Goal: Information Seeking & Learning: Check status

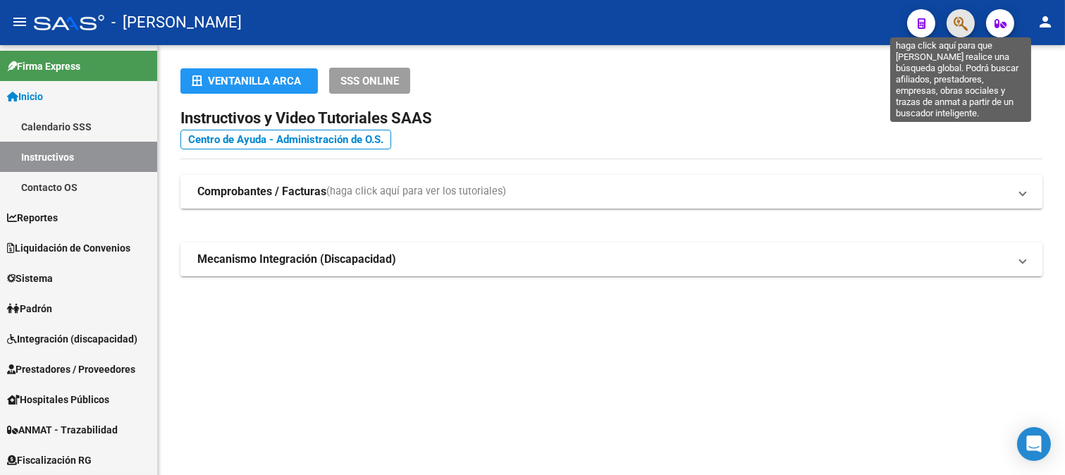
click at [962, 18] on icon "button" at bounding box center [961, 24] width 14 height 16
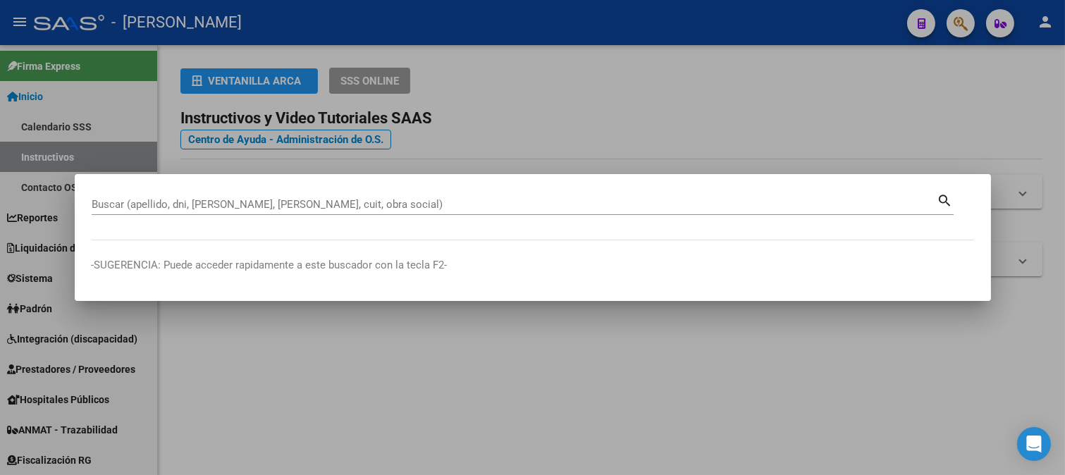
paste input "4444129"
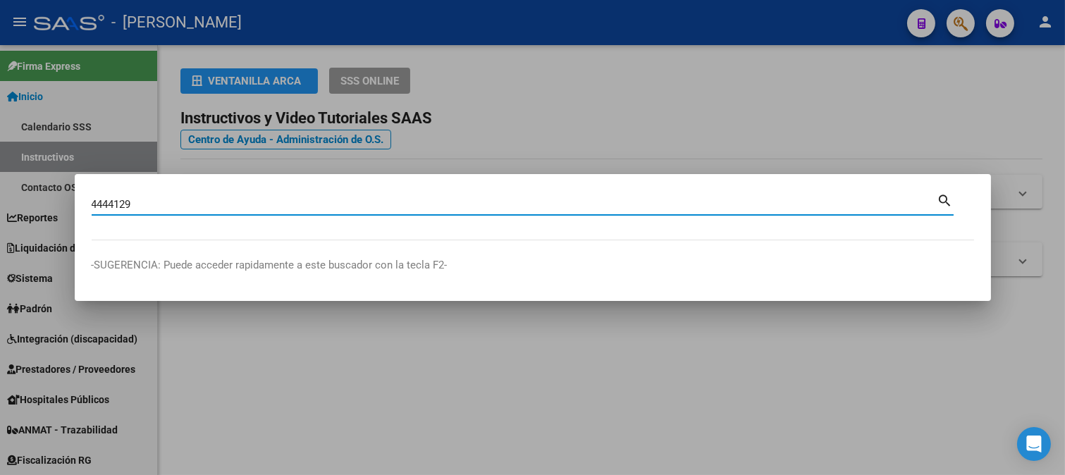
type input "4444129"
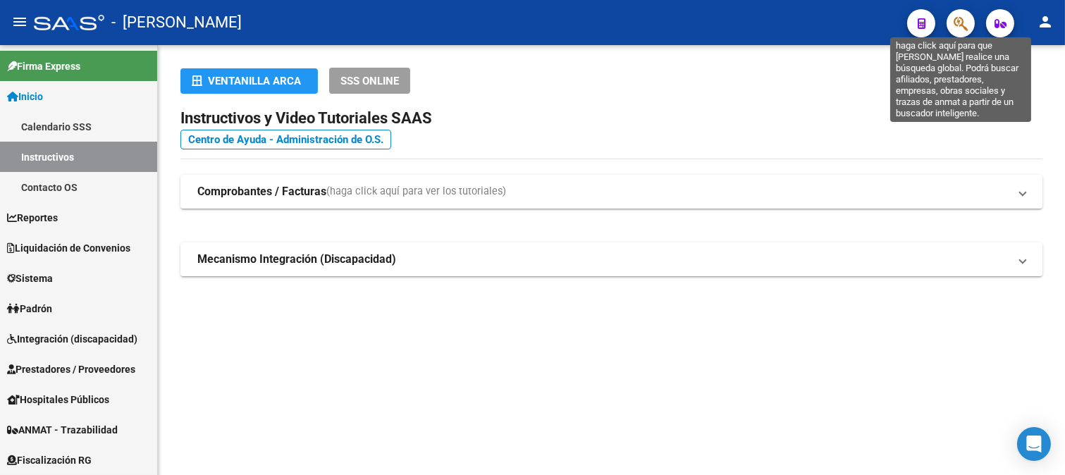
click at [961, 26] on icon "button" at bounding box center [961, 24] width 14 height 16
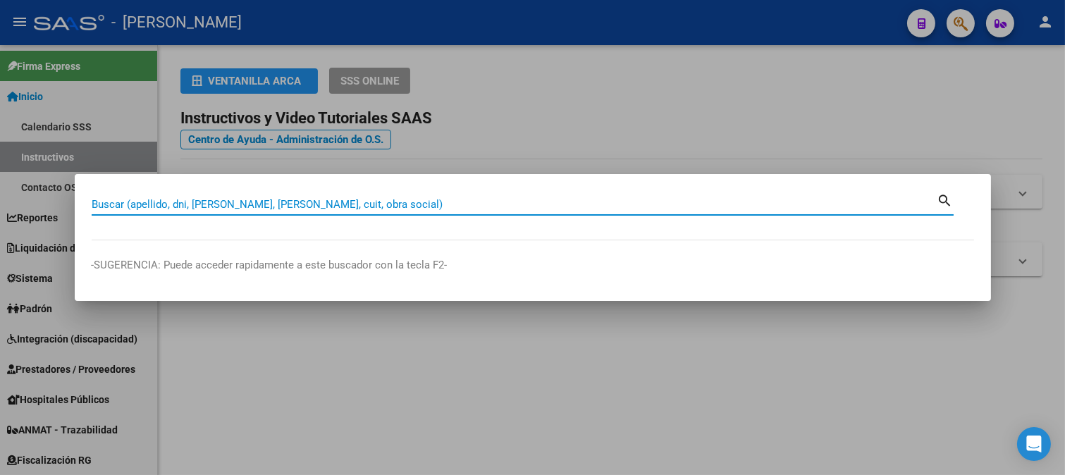
paste input "30361652"
type input "30361652"
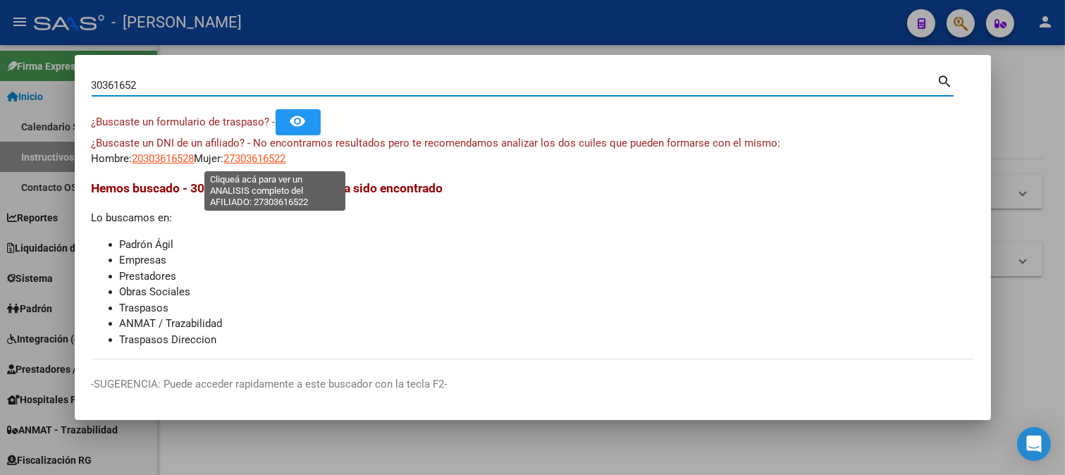
click at [277, 159] on span "27303616522" at bounding box center [255, 158] width 62 height 13
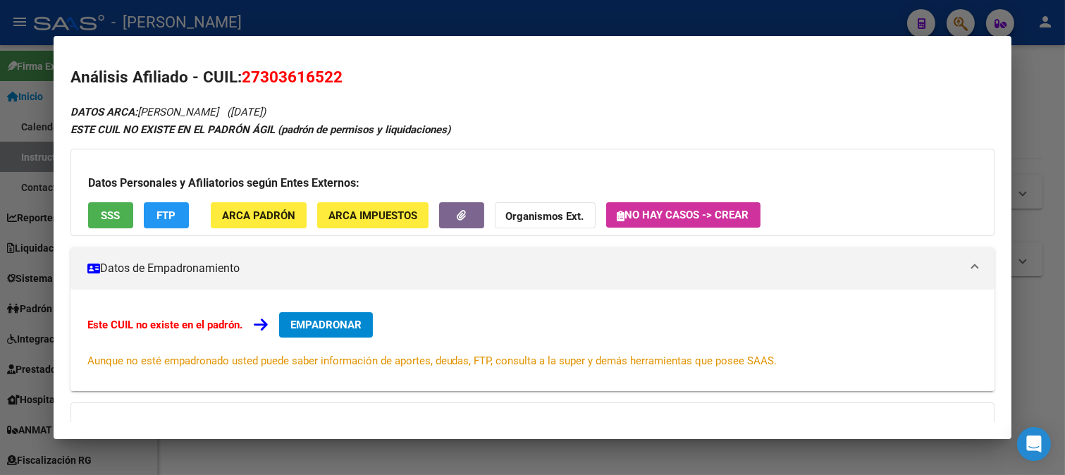
scroll to position [192, 0]
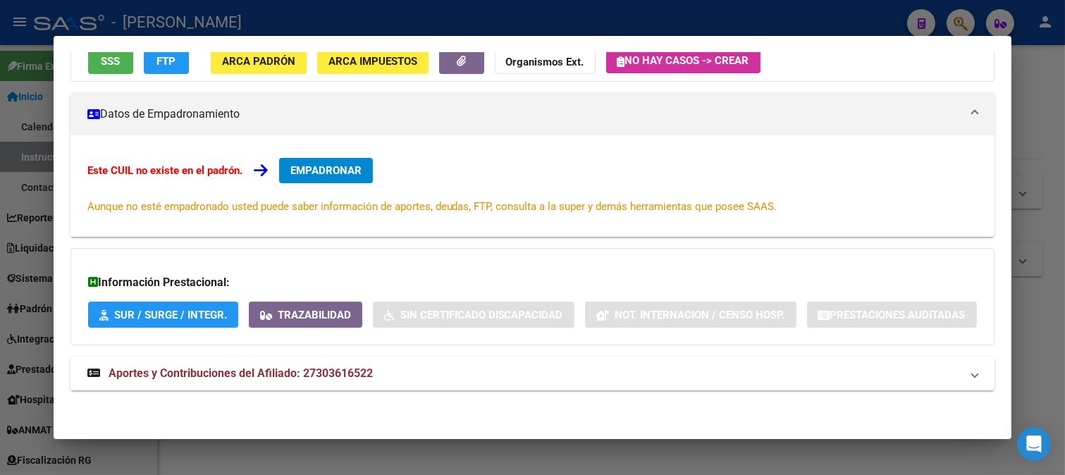
click at [296, 377] on span "Aportes y Contribuciones del Afiliado: 27303616522" at bounding box center [241, 372] width 264 height 13
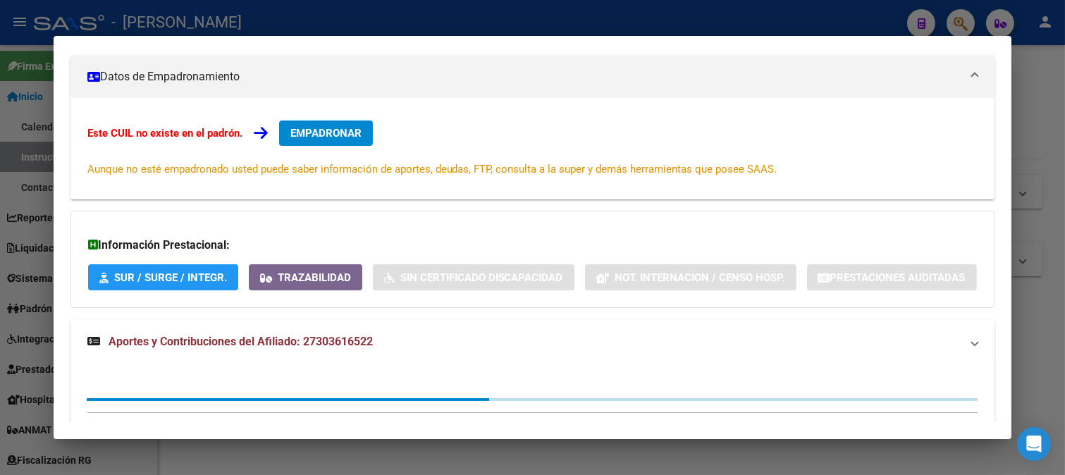
scroll to position [0, 0]
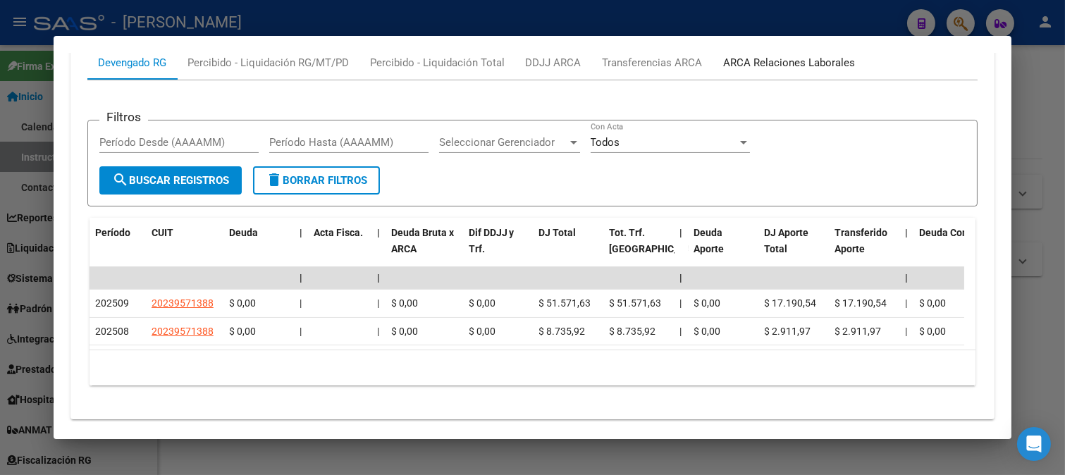
click at [741, 70] on div "ARCA Relaciones Laborales" at bounding box center [790, 63] width 132 height 16
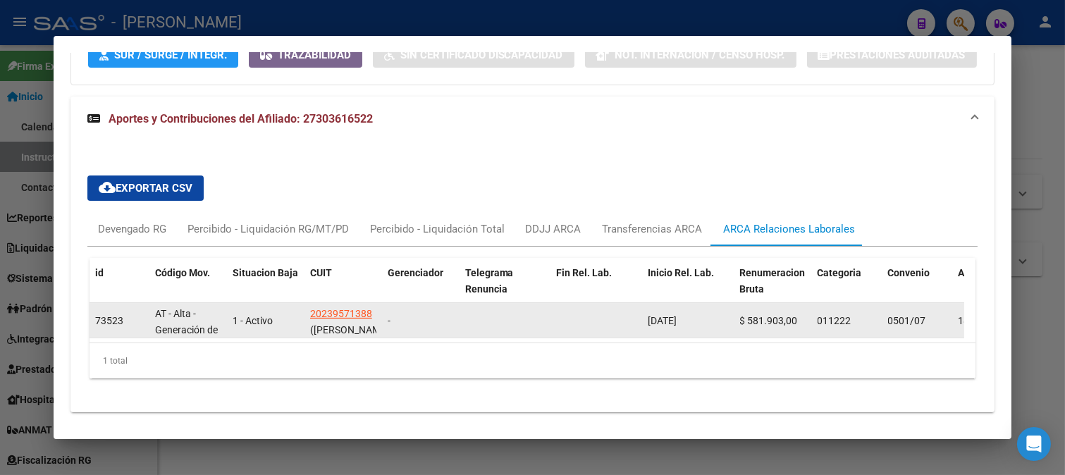
scroll to position [481, 0]
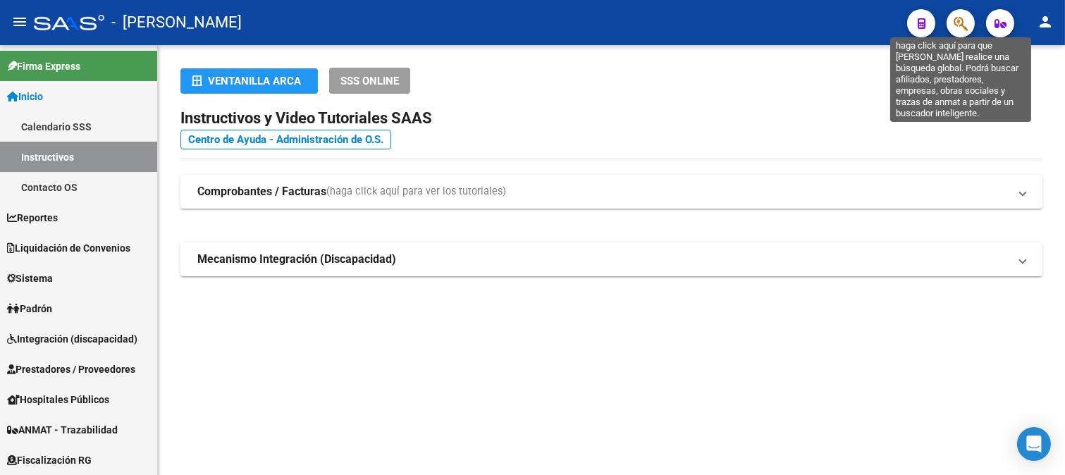
click at [961, 23] on icon "button" at bounding box center [961, 24] width 14 height 16
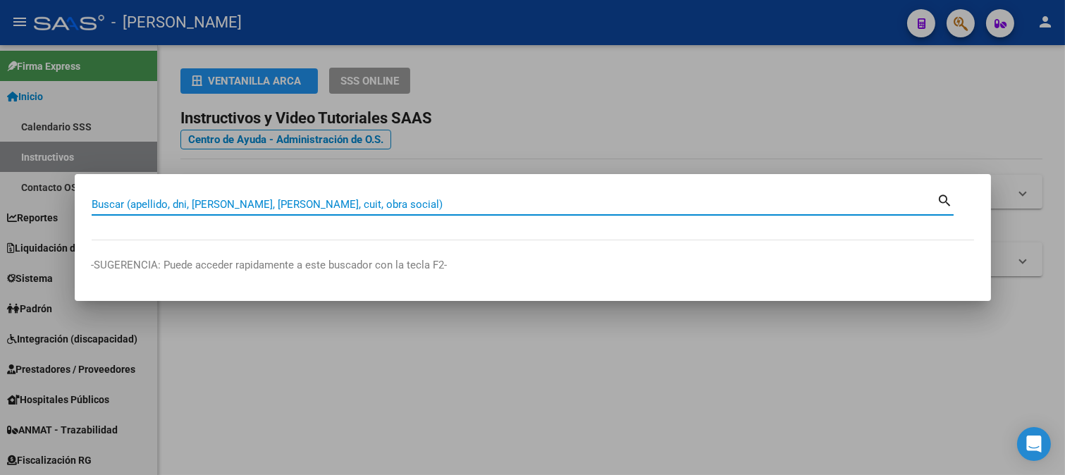
click at [303, 203] on input "Buscar (apellido, dni, [PERSON_NAME], [PERSON_NAME], cuit, obra social)" at bounding box center [515, 204] width 846 height 13
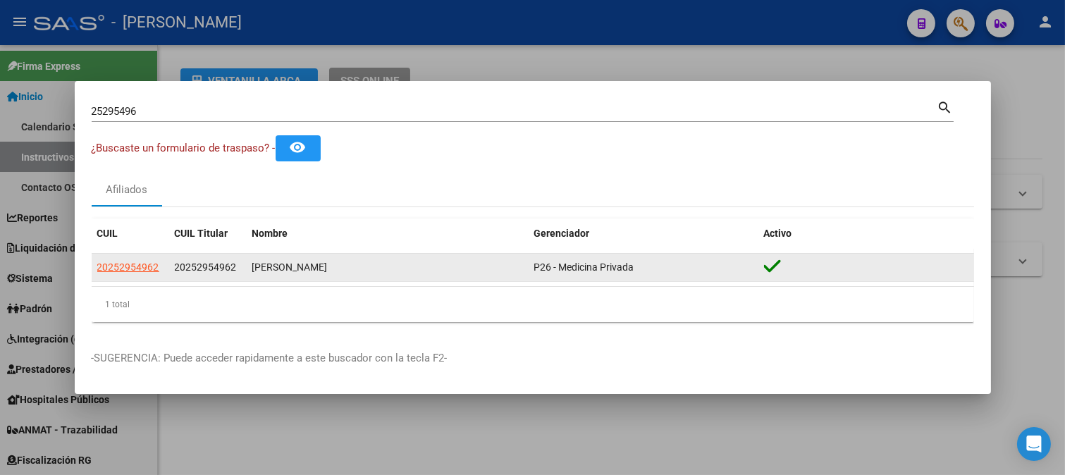
drag, startPoint x: 249, startPoint y: 266, endPoint x: 285, endPoint y: 268, distance: 35.3
click at [369, 271] on datatable-body-cell "SABAN FEDERICO RUBEN" at bounding box center [388, 267] width 282 height 27
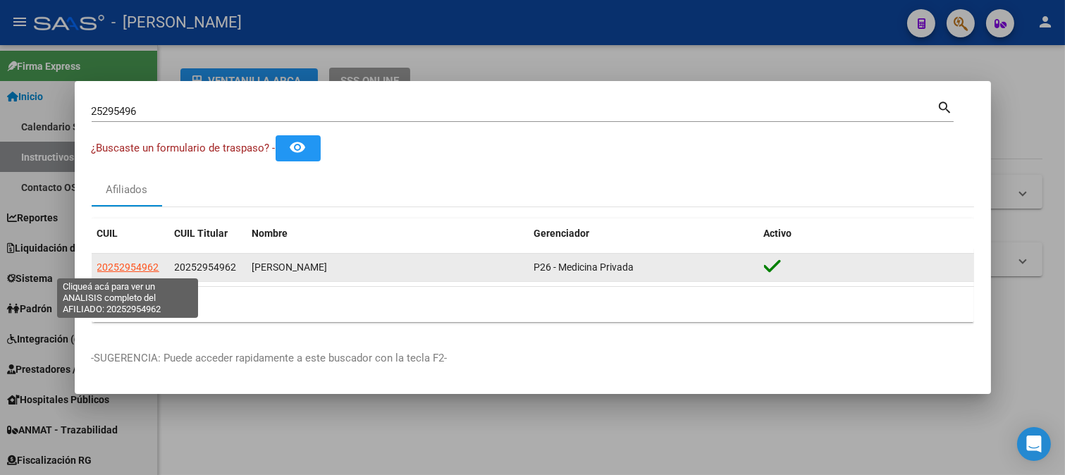
click at [117, 264] on span "20252954962" at bounding box center [128, 266] width 62 height 11
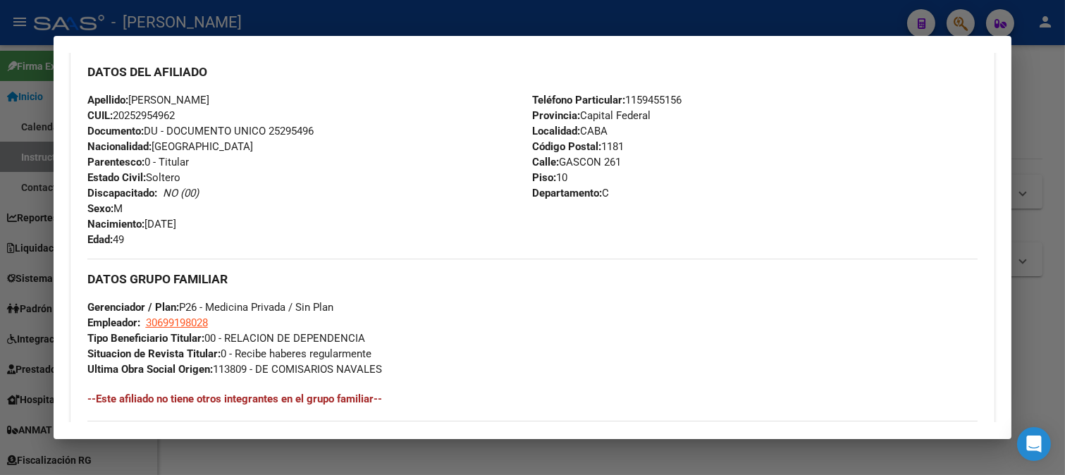
scroll to position [446, 0]
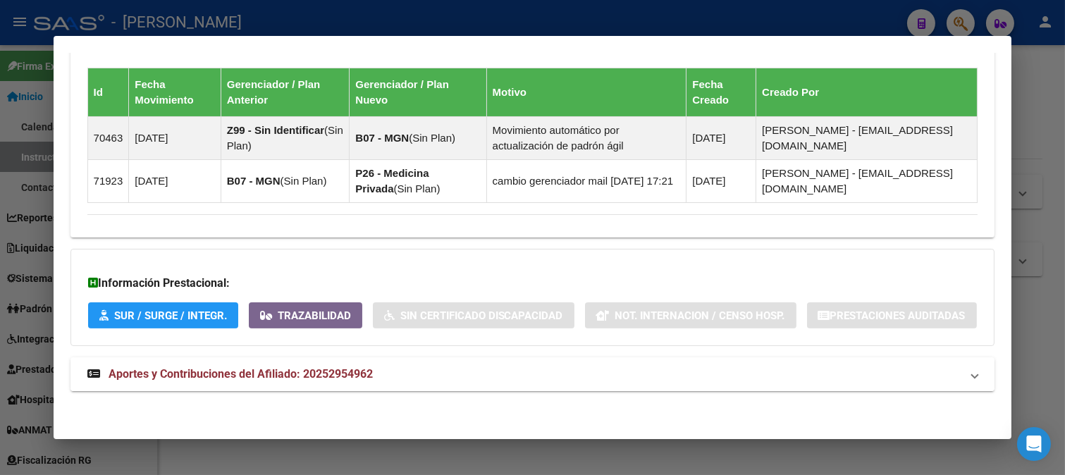
click at [353, 375] on span "Aportes y Contribuciones del Afiliado: 20252954962" at bounding box center [241, 373] width 264 height 13
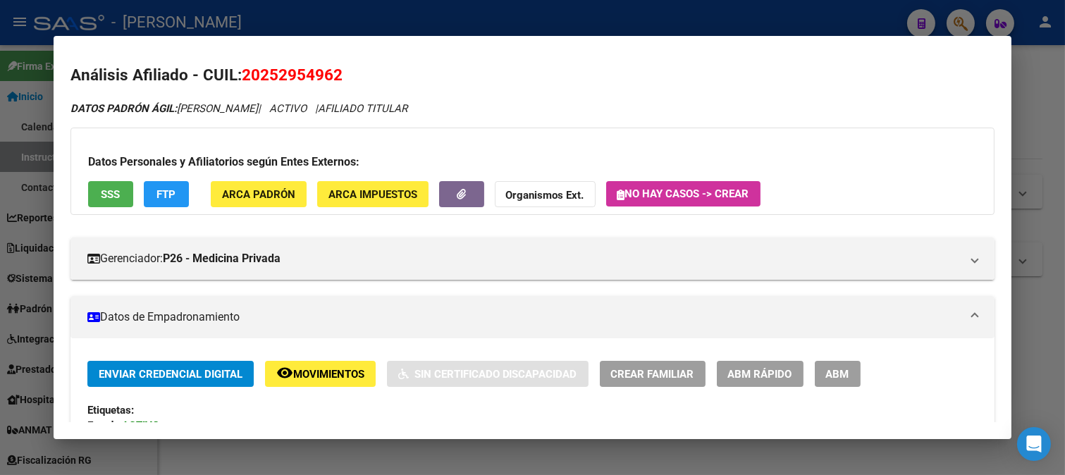
scroll to position [0, 0]
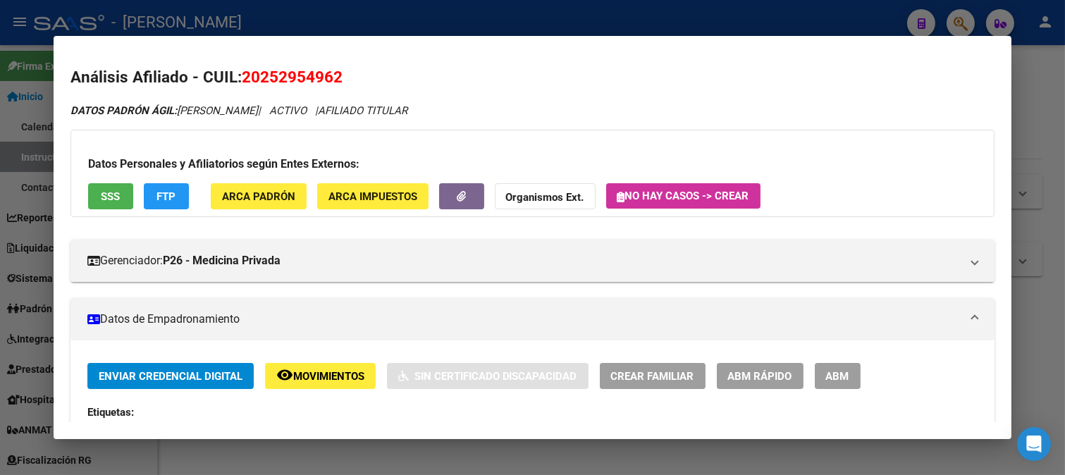
click at [413, 18] on div at bounding box center [532, 237] width 1065 height 475
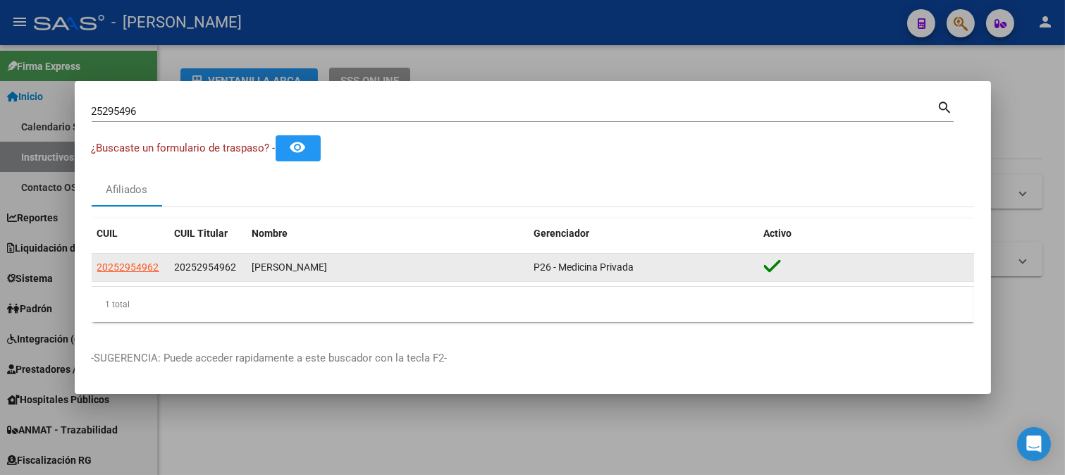
click at [233, 266] on span "20252954962" at bounding box center [206, 266] width 62 height 11
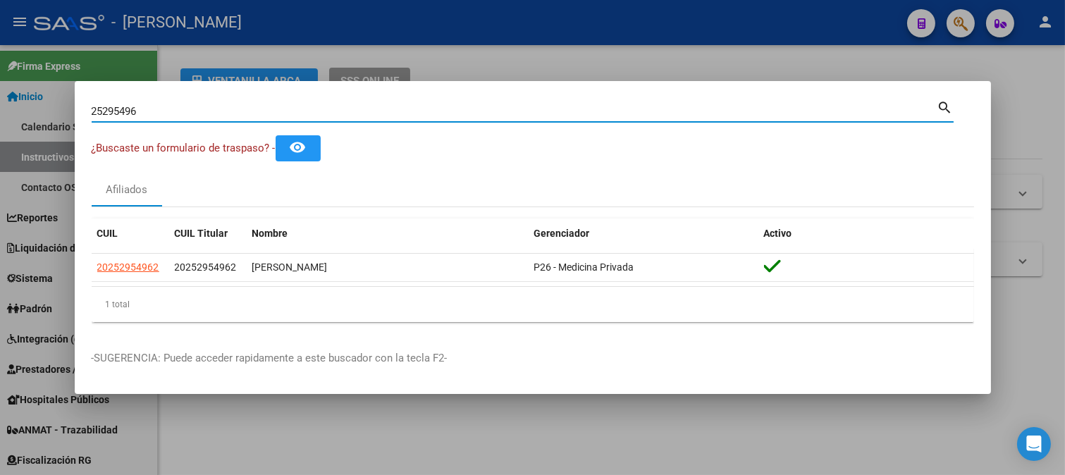
click at [328, 105] on input "25295496" at bounding box center [515, 111] width 846 height 13
click at [321, 109] on input "25295496" at bounding box center [515, 111] width 846 height 13
type input "33692410"
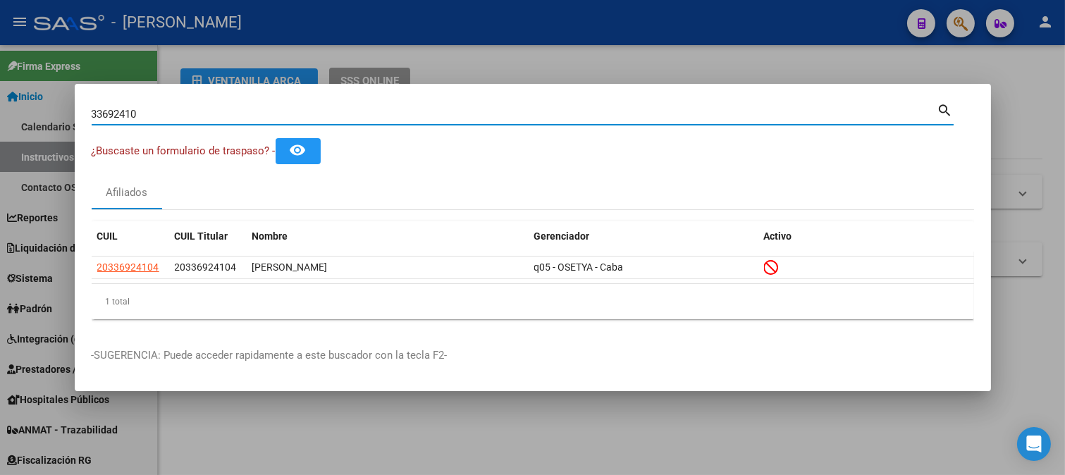
click at [187, 116] on input "33692410" at bounding box center [515, 114] width 846 height 13
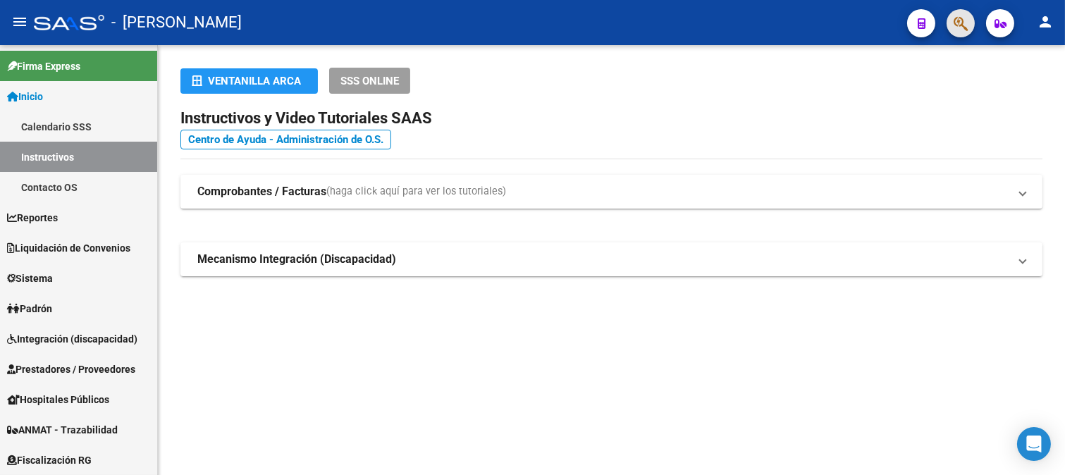
click at [949, 21] on button "button" at bounding box center [960, 23] width 28 height 28
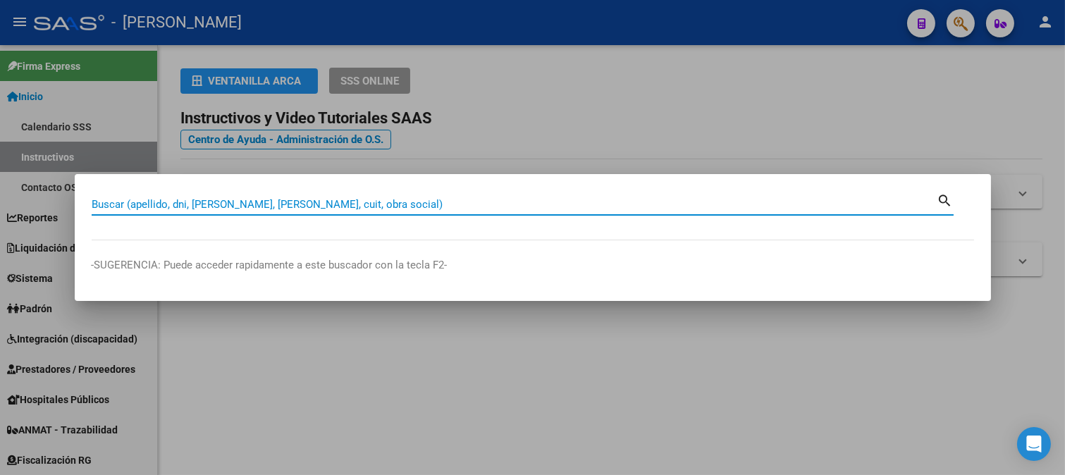
click at [381, 206] on input "Buscar (apellido, dni, [PERSON_NAME], [PERSON_NAME], cuit, obra social)" at bounding box center [515, 204] width 846 height 13
type input "55567279"
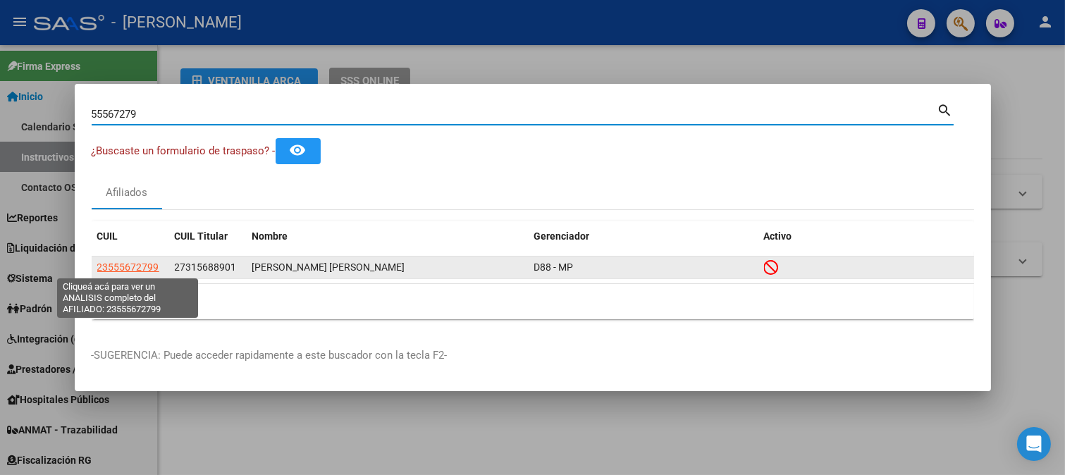
click at [129, 266] on span "23555672799" at bounding box center [128, 266] width 62 height 11
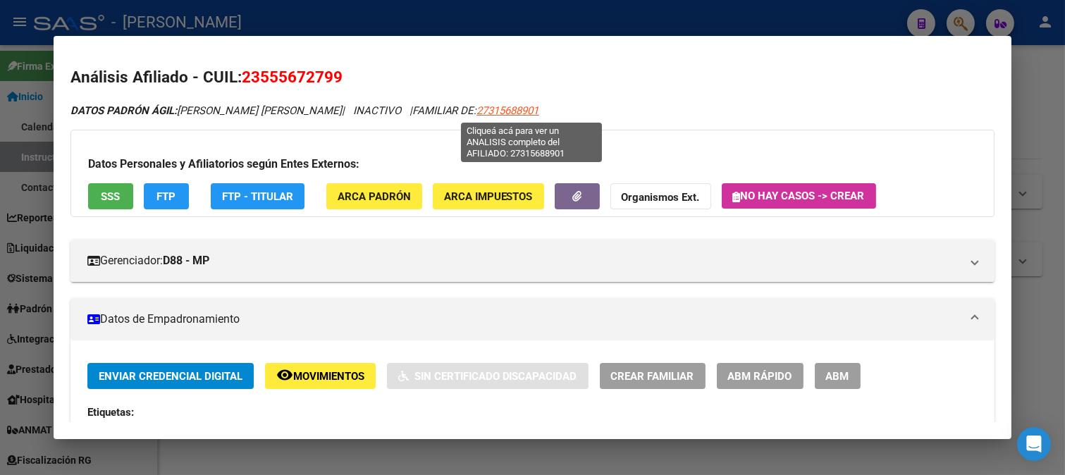
click at [538, 115] on span "27315688901" at bounding box center [508, 110] width 62 height 13
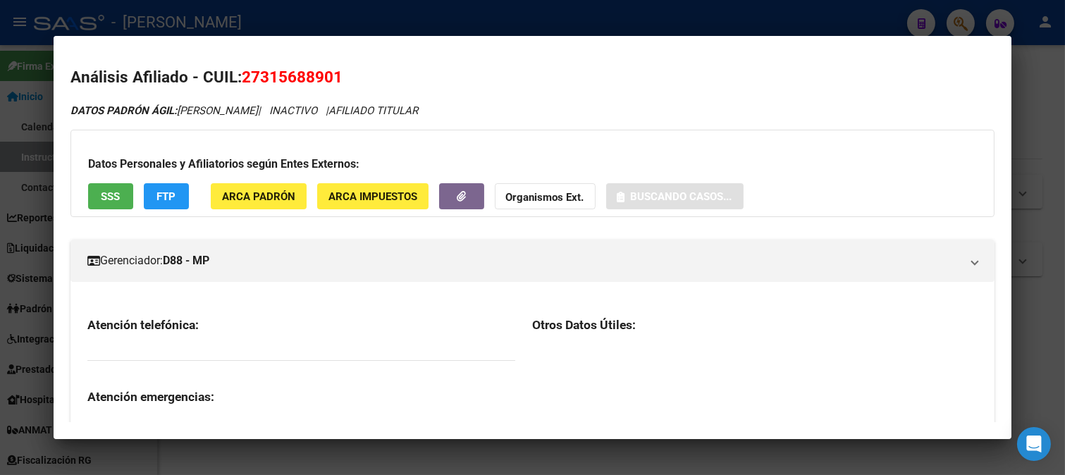
click at [304, 74] on span "27315688901" at bounding box center [292, 77] width 101 height 18
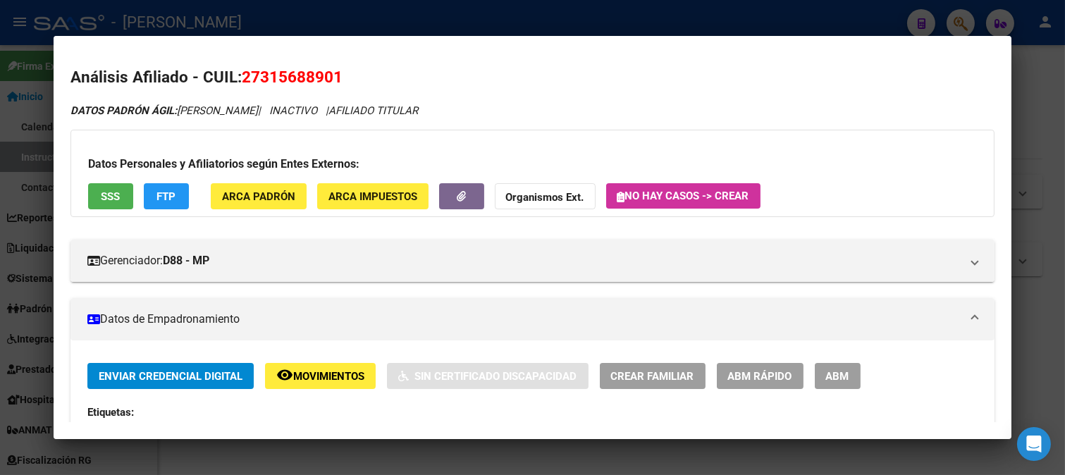
copy span "27315688901"
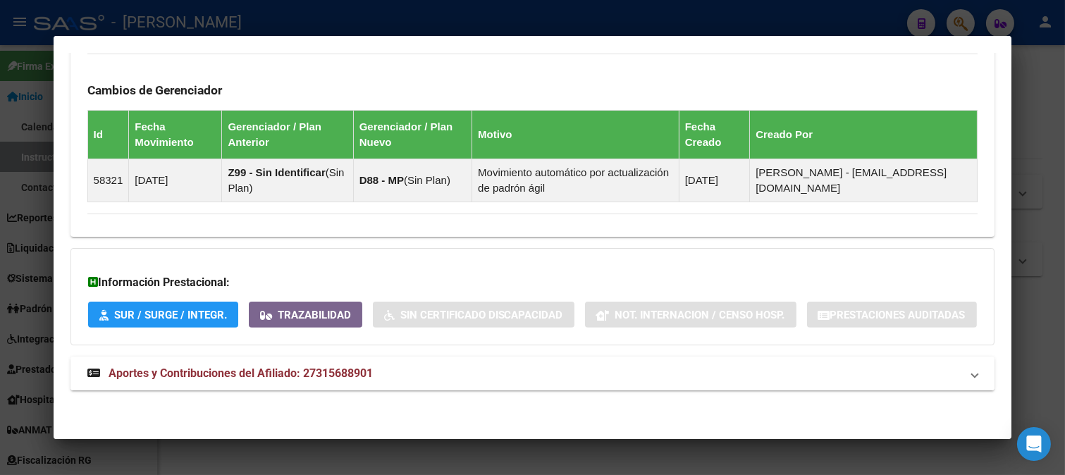
click at [271, 390] on mat-expansion-panel-header "Aportes y Contribuciones del Afiliado: 27315688901" at bounding box center [532, 374] width 925 height 34
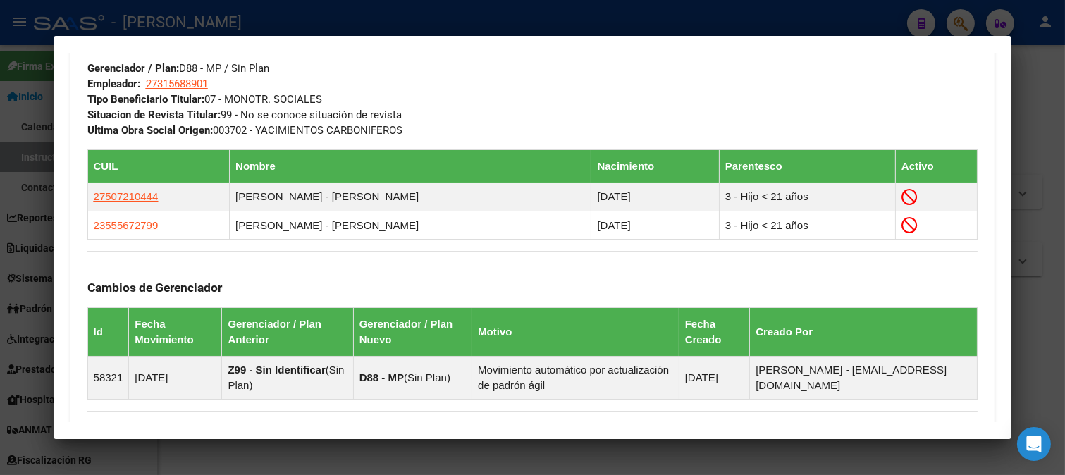
scroll to position [712, 0]
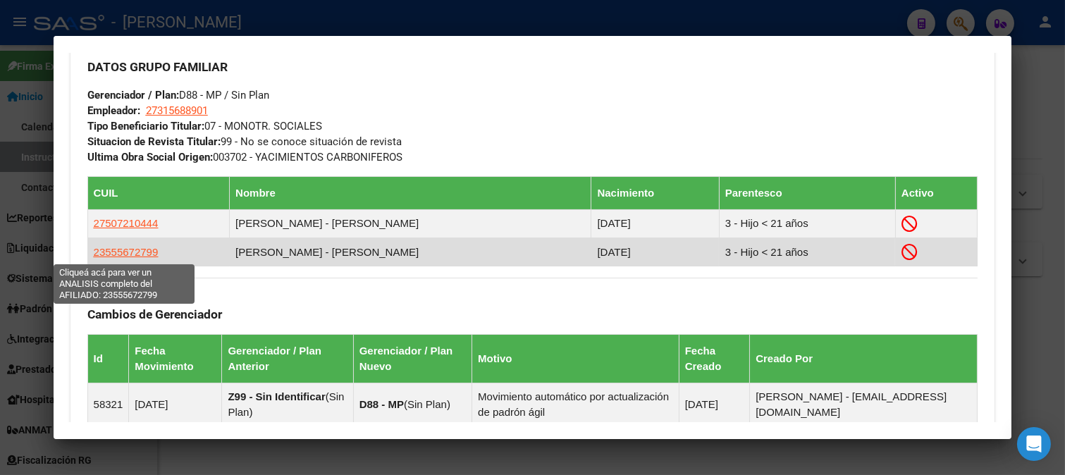
click at [128, 256] on span "23555672799" at bounding box center [126, 252] width 65 height 12
type textarea "23555672799"
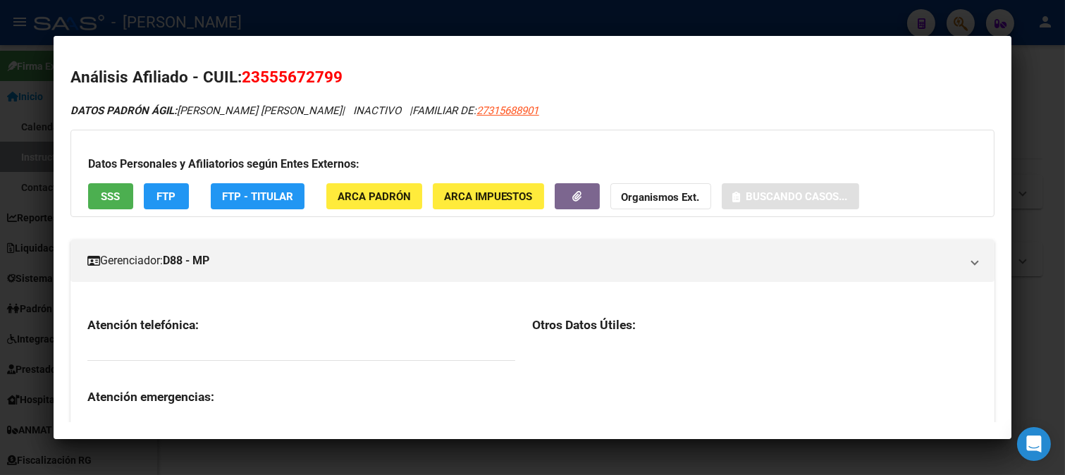
click at [270, 73] on span "23555672799" at bounding box center [292, 77] width 101 height 18
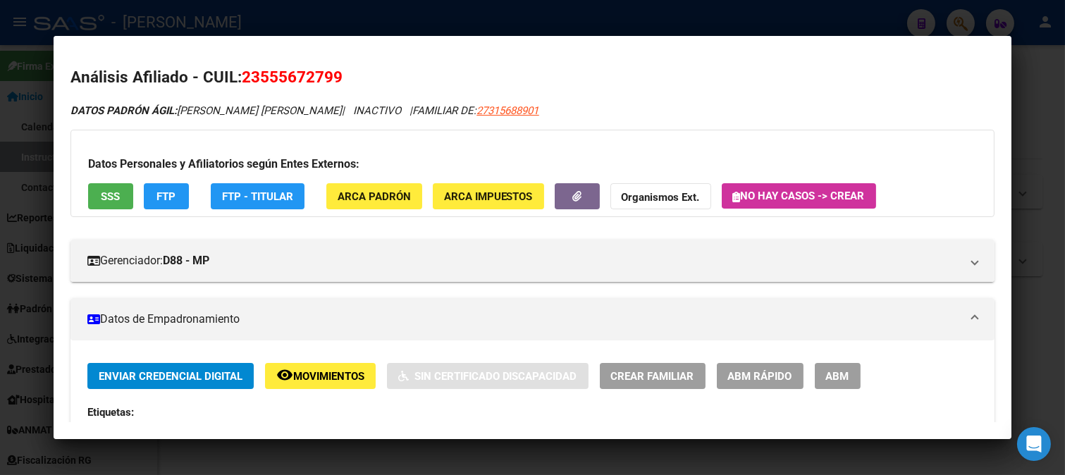
copy span "23555672799"
click at [486, 5] on div at bounding box center [532, 237] width 1065 height 475
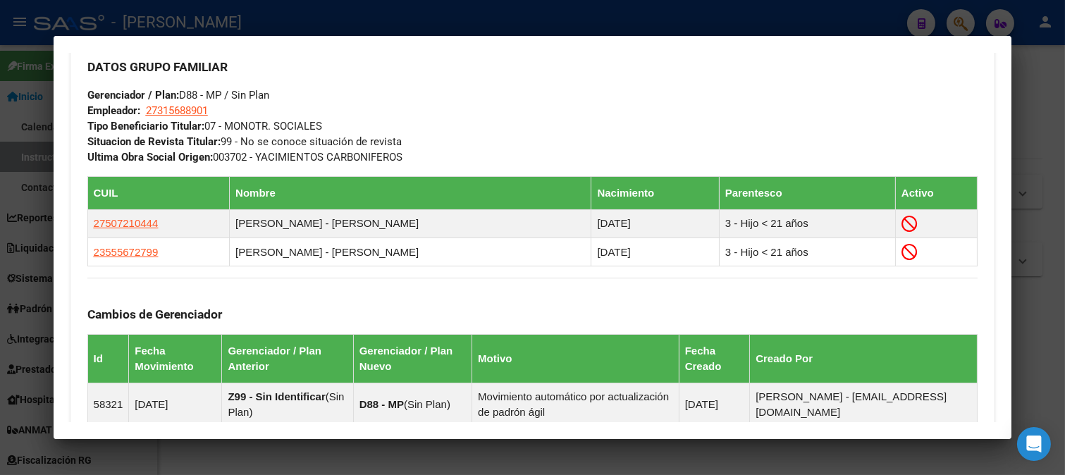
click at [327, 18] on div at bounding box center [532, 237] width 1065 height 475
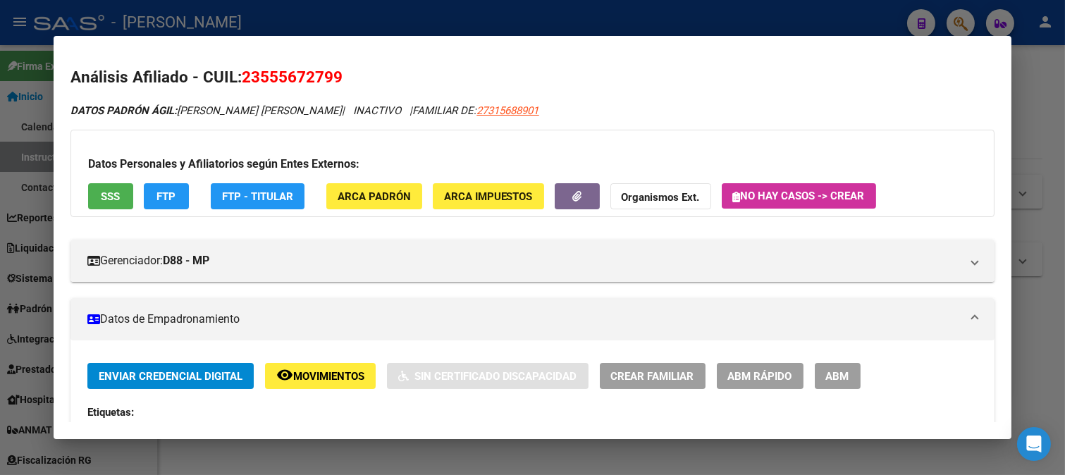
click at [265, 17] on div at bounding box center [532, 237] width 1065 height 475
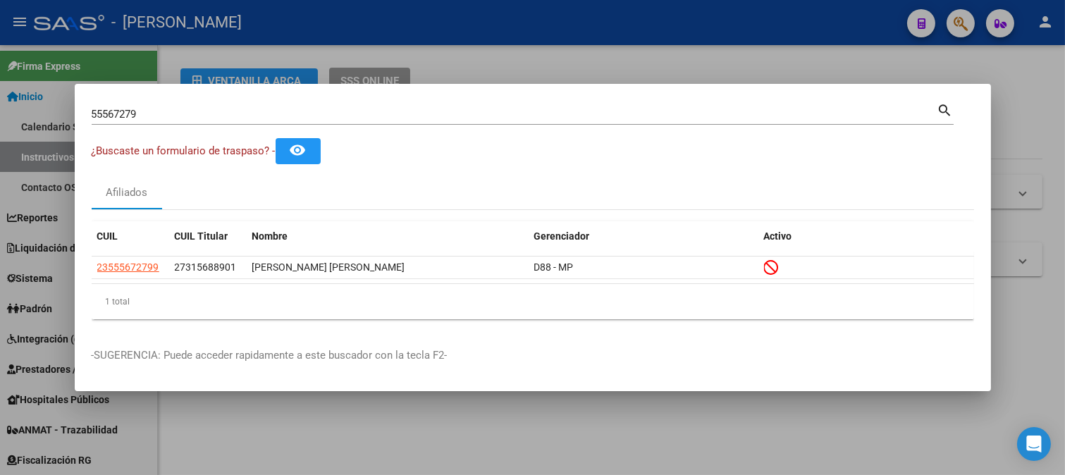
drag, startPoint x: 223, startPoint y: 121, endPoint x: 230, endPoint y: 111, distance: 12.3
click at [223, 121] on div "55567279 Buscar (apellido, dni, cuil, nro traspaso, cuit, obra social)" at bounding box center [515, 114] width 846 height 21
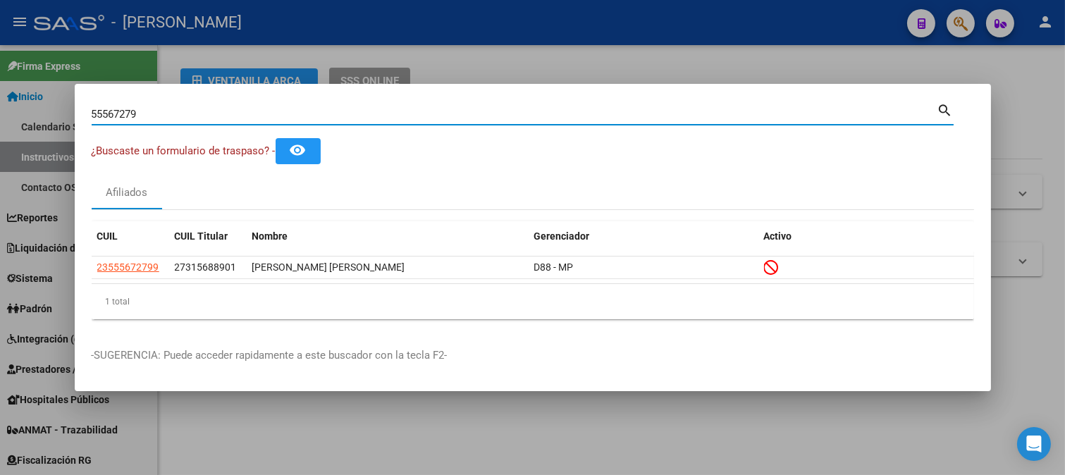
click at [230, 111] on input "55567279" at bounding box center [515, 114] width 846 height 13
paste input "32482610"
type input "32482610"
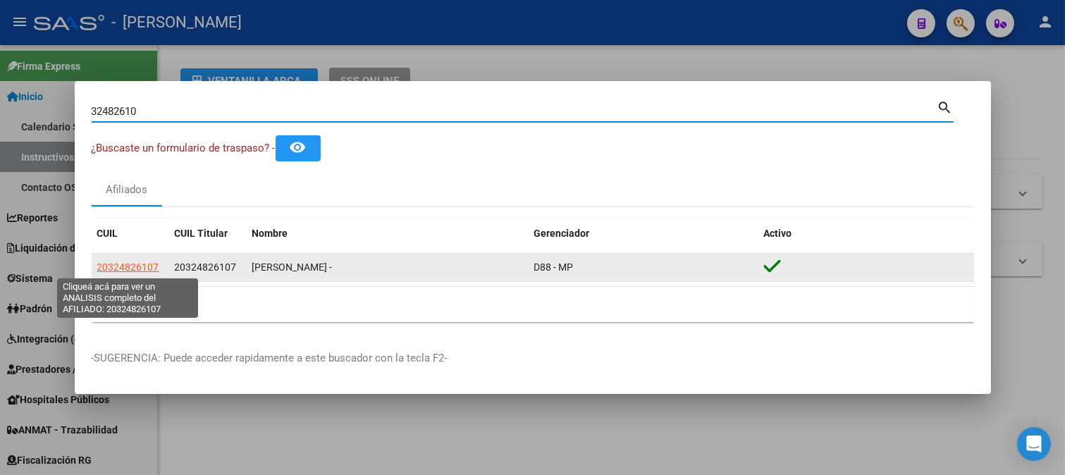
click at [137, 265] on span "20324826107" at bounding box center [128, 266] width 62 height 11
type textarea "20324826107"
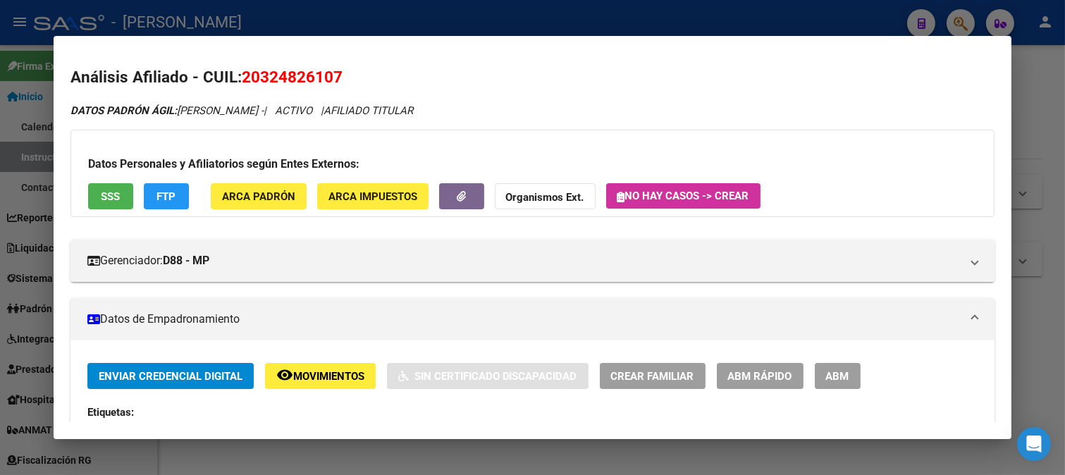
drag, startPoint x: 261, startPoint y: 81, endPoint x: 335, endPoint y: 85, distance: 74.1
click at [335, 85] on span "20324826107" at bounding box center [292, 77] width 101 height 18
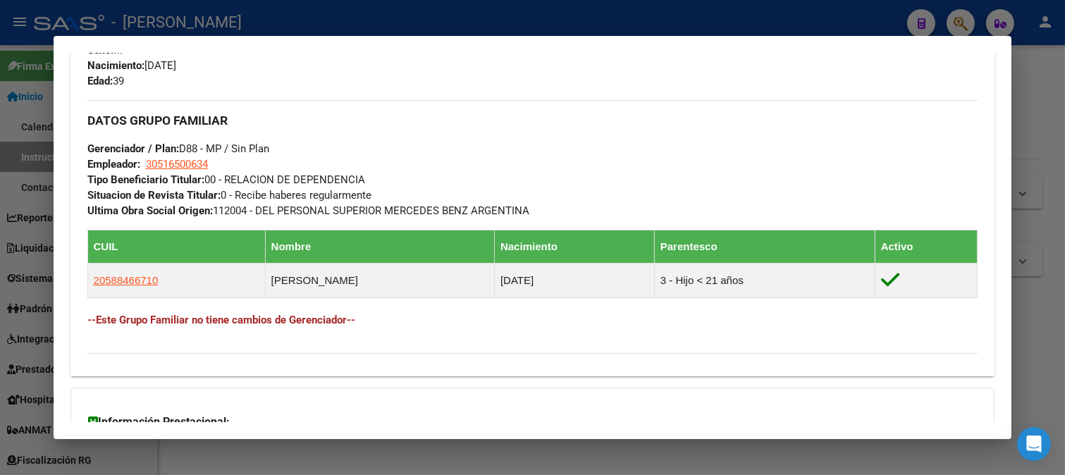
scroll to position [626, 0]
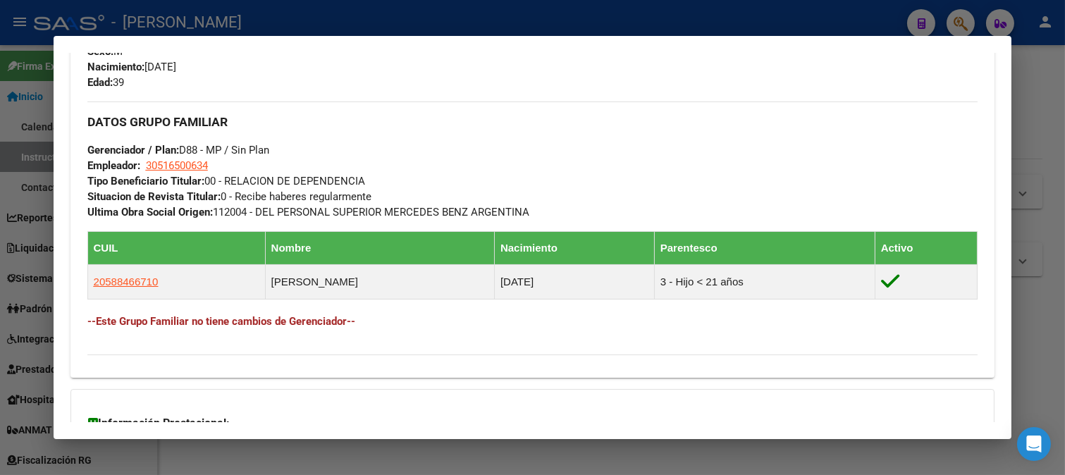
drag, startPoint x: 247, startPoint y: 140, endPoint x: 532, endPoint y: 207, distance: 292.6
click at [532, 207] on div "DATOS GRUPO FAMILIAR Gerenciador / Plan: D88 - MP / Sin Plan Empleador: 3051650…" at bounding box center [532, 160] width 891 height 118
click at [530, 207] on span "Ultima Obra Social Origen: 112004 - DEL PERSONAL SUPERIOR MERCEDES BENZ ARGENTI…" at bounding box center [308, 212] width 443 height 13
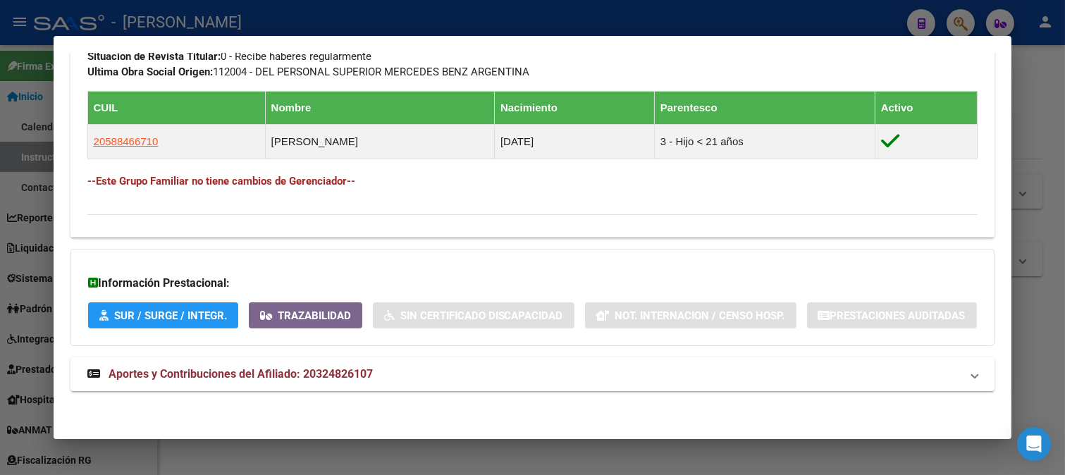
scroll to position [804, 0]
click at [334, 378] on span "Aportes y Contribuciones del Afiliado: 20324826107" at bounding box center [241, 373] width 264 height 13
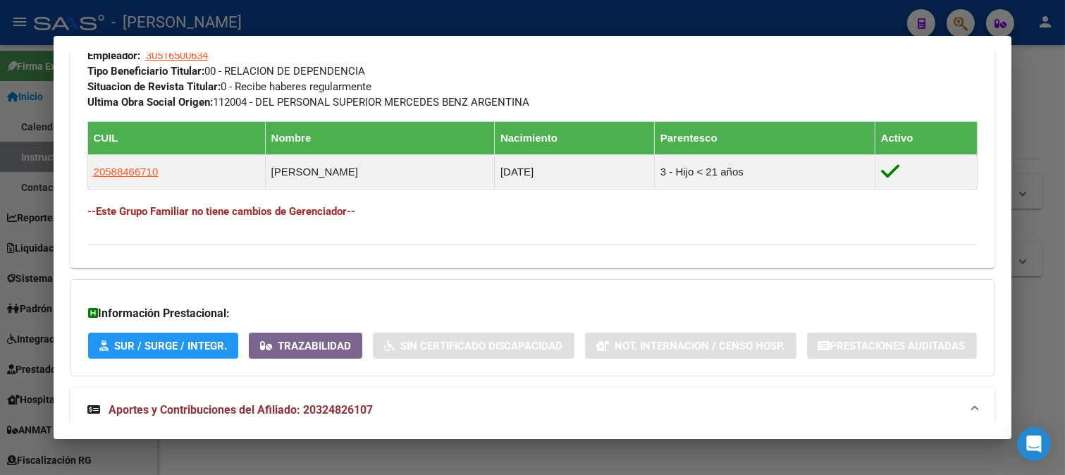
scroll to position [808, 0]
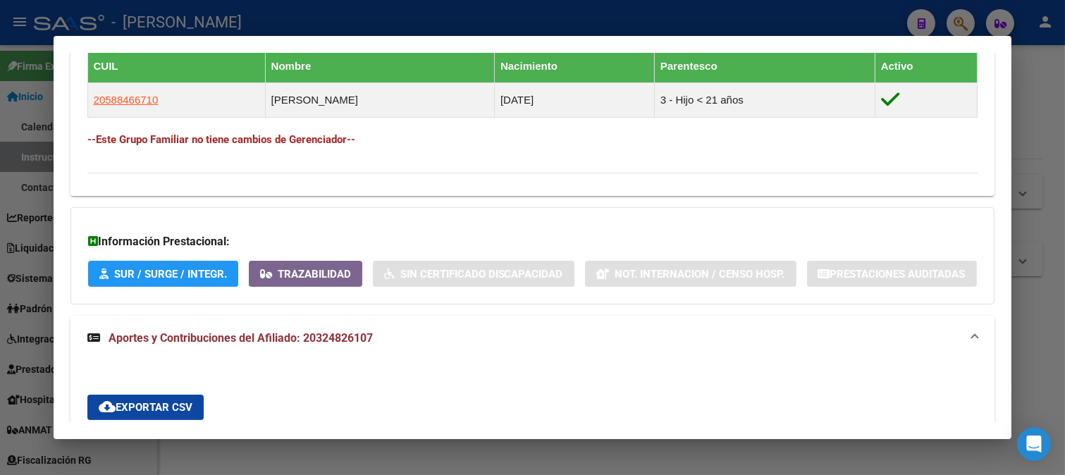
click at [290, 23] on div at bounding box center [532, 237] width 1065 height 475
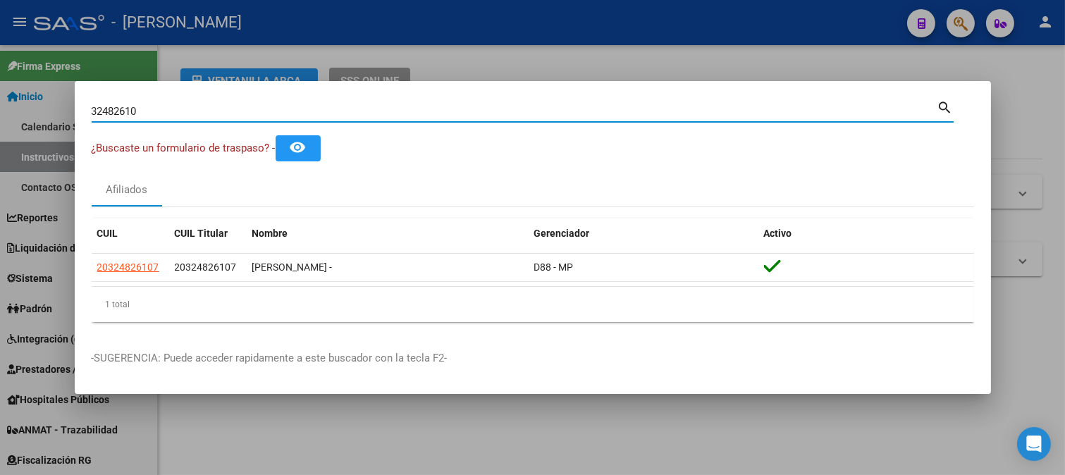
click at [236, 108] on input "32482610" at bounding box center [515, 111] width 846 height 13
paste input "50721044"
type input "50721044"
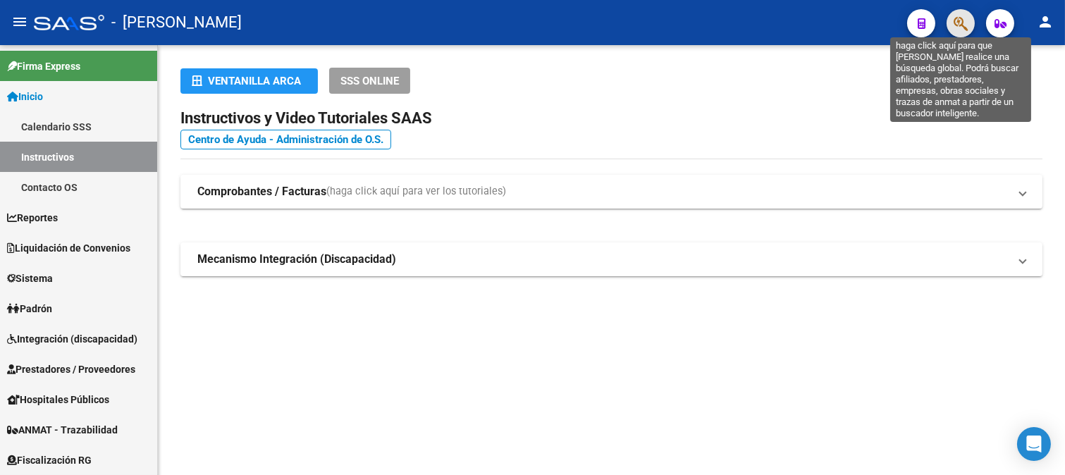
click at [951, 23] on button "button" at bounding box center [960, 23] width 28 height 28
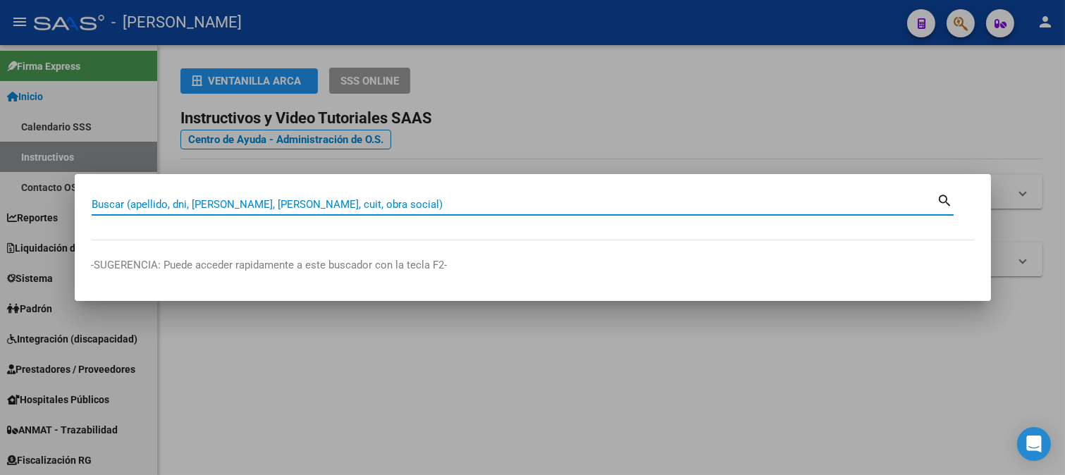
paste input "55567279"
type input "55567279"
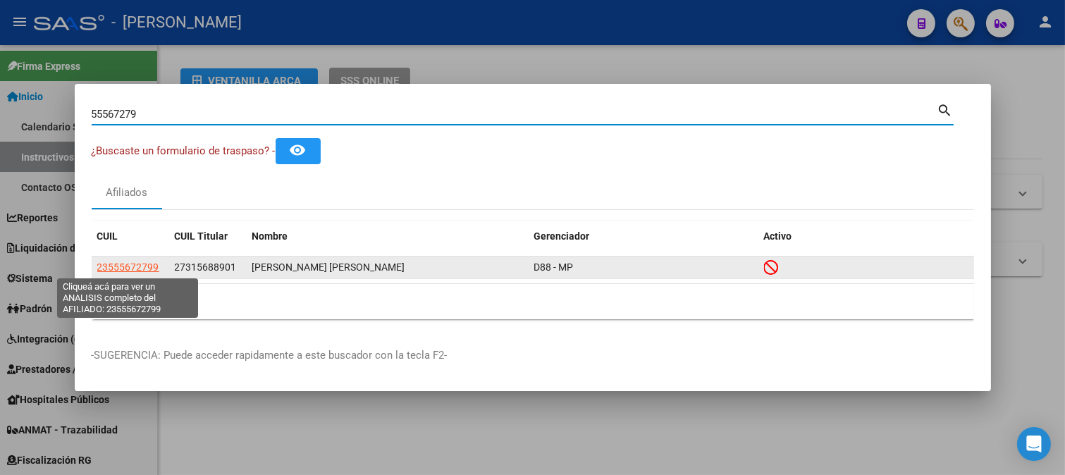
click at [144, 269] on span "23555672799" at bounding box center [128, 266] width 62 height 11
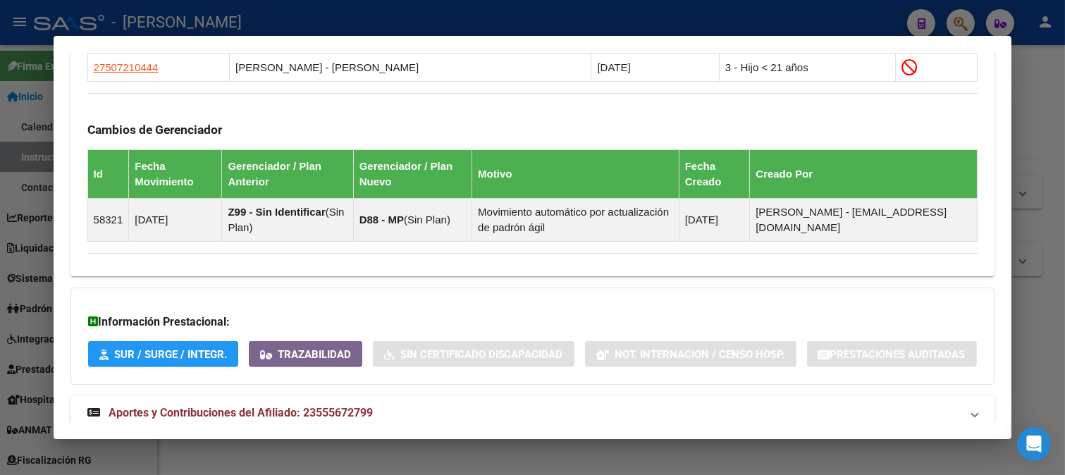
scroll to position [1024, 0]
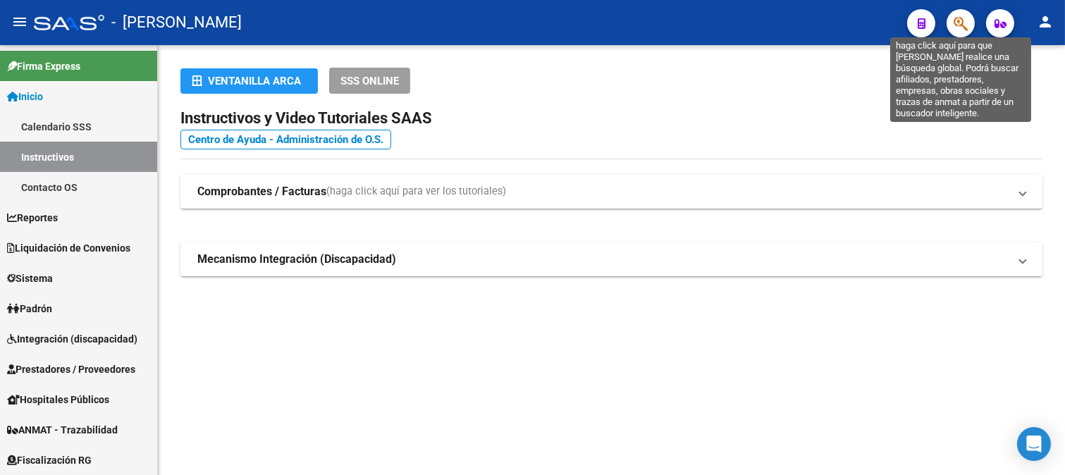
click at [954, 23] on icon "button" at bounding box center [961, 24] width 14 height 16
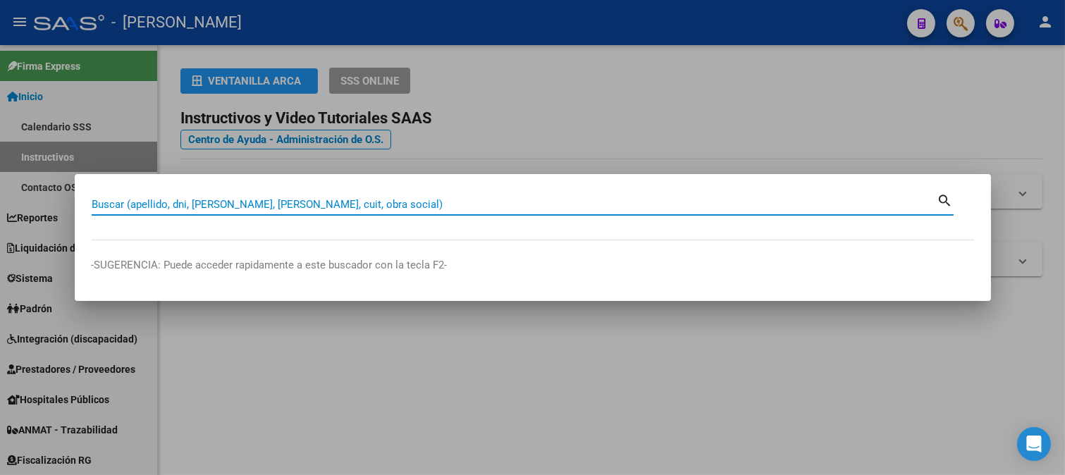
paste input "29511118"
type input "29511118"
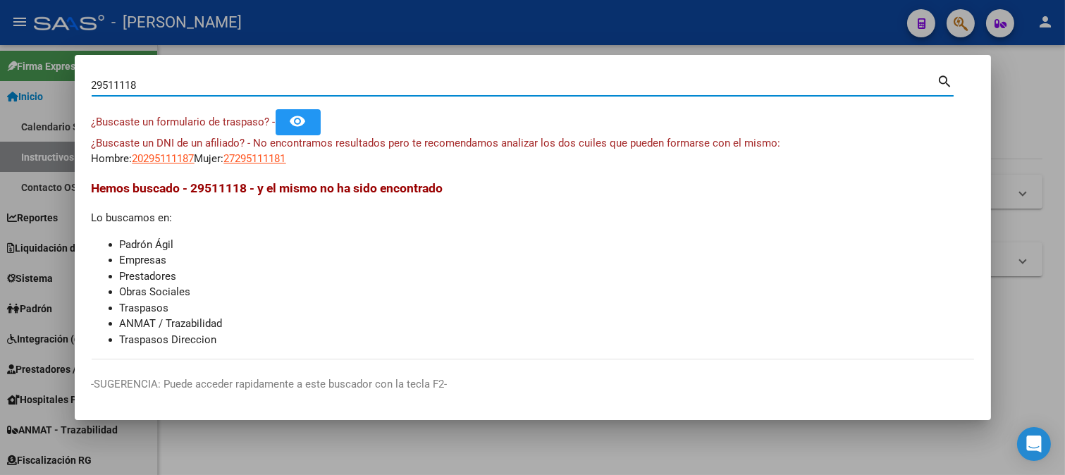
click at [263, 90] on input "29511118" at bounding box center [515, 85] width 846 height 13
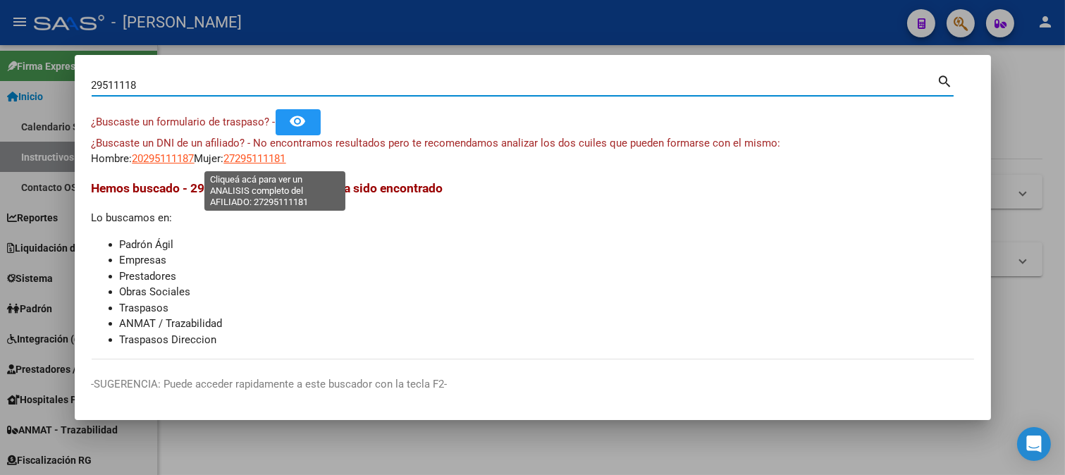
click at [286, 158] on span "27295111181" at bounding box center [255, 158] width 62 height 13
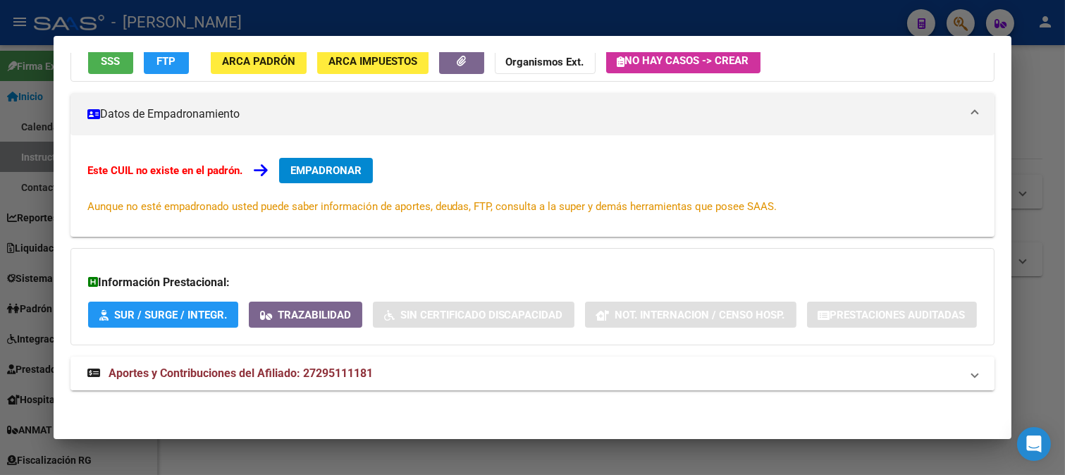
click at [306, 374] on span "Aportes y Contribuciones del Afiliado: 27295111181" at bounding box center [241, 372] width 264 height 13
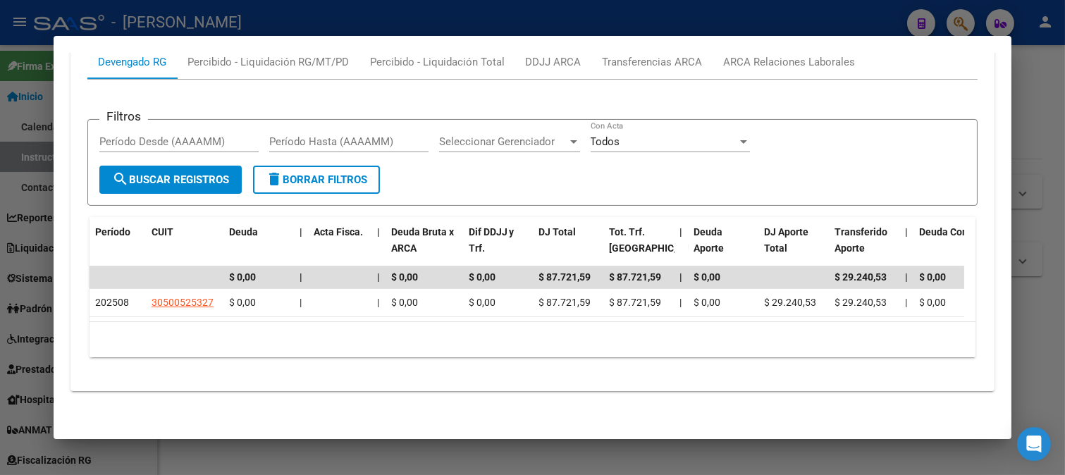
scroll to position [630, 0]
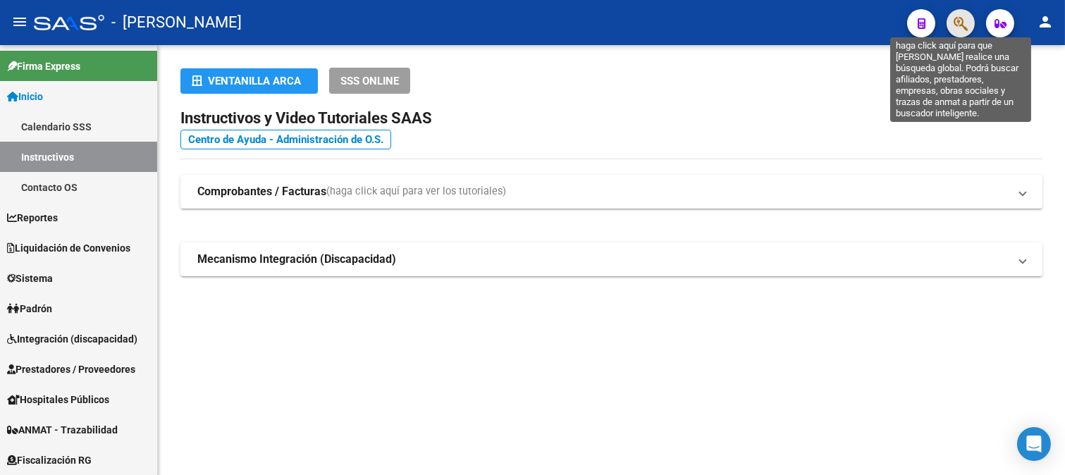
click at [966, 24] on icon "button" at bounding box center [961, 24] width 14 height 16
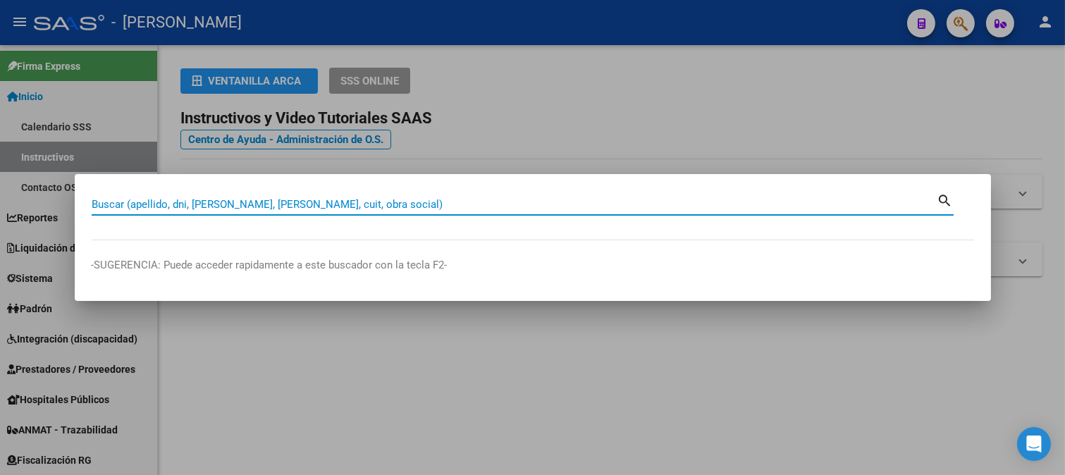
paste input "94276781"
type input "94276781"
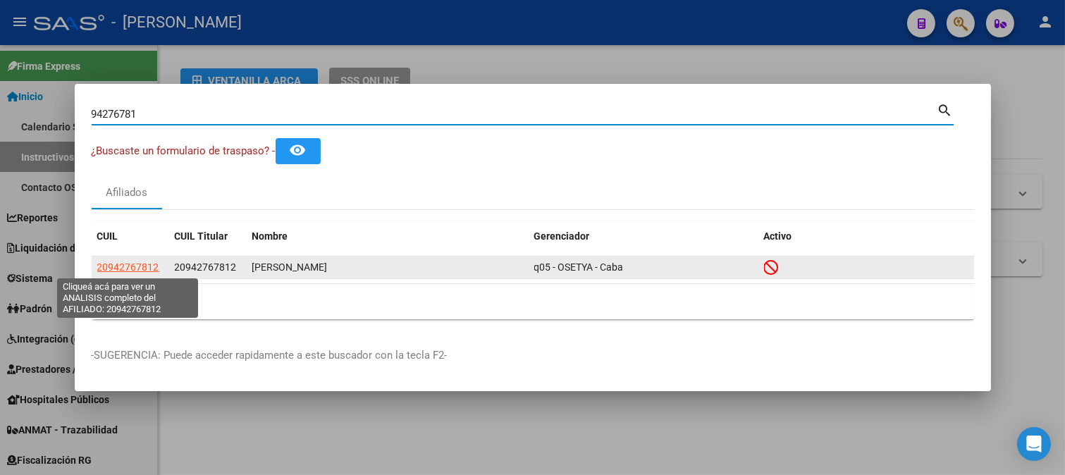
click at [140, 269] on span "20942767812" at bounding box center [128, 266] width 62 height 11
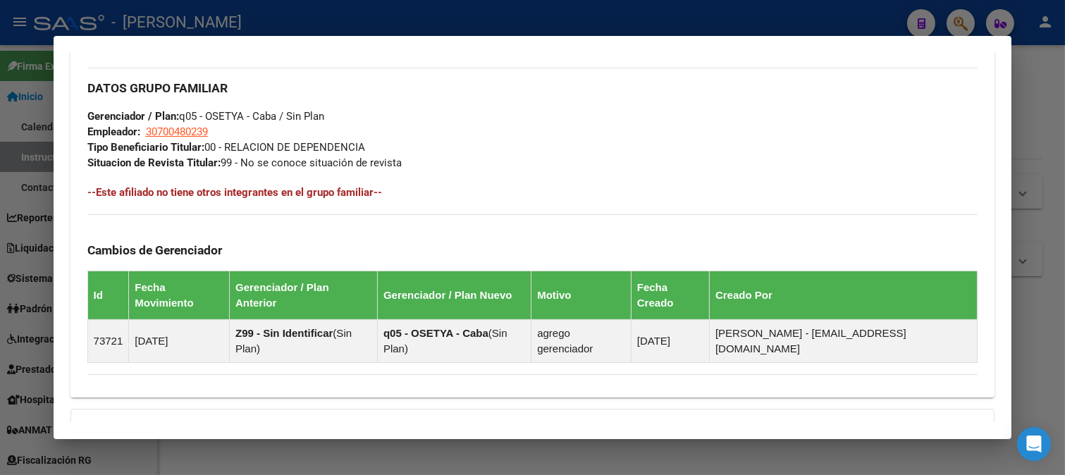
scroll to position [857, 0]
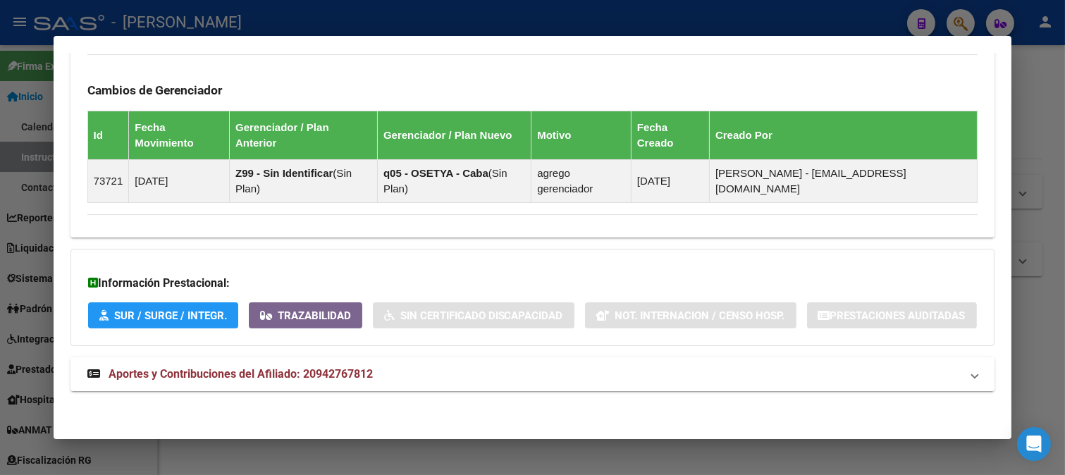
click at [398, 382] on mat-panel-title "Aportes y Contribuciones del Afiliado: 20942767812" at bounding box center [524, 374] width 874 height 17
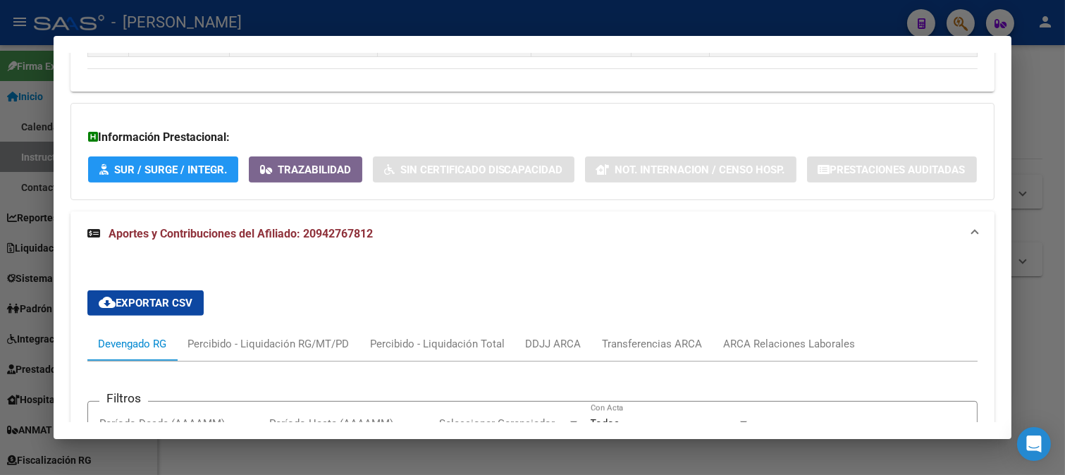
scroll to position [1210, 0]
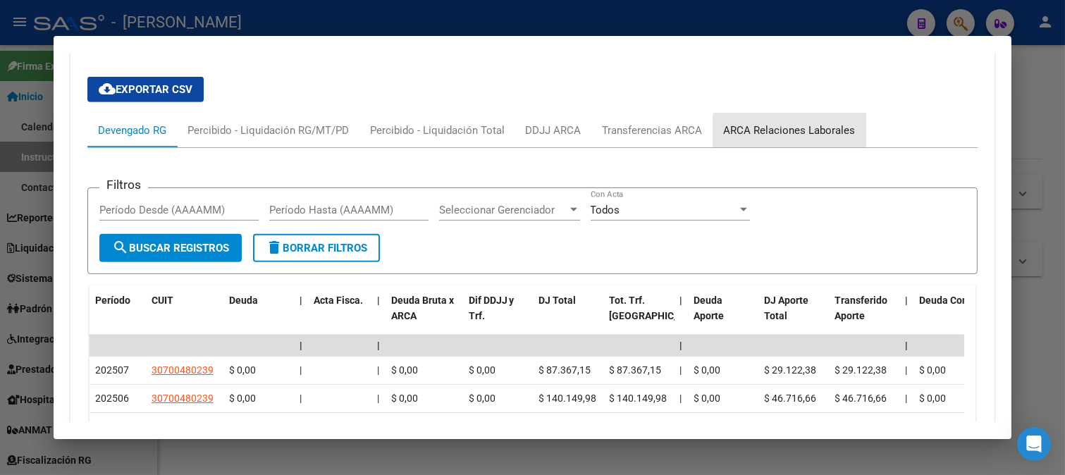
click at [806, 138] on div "ARCA Relaciones Laborales" at bounding box center [790, 131] width 132 height 16
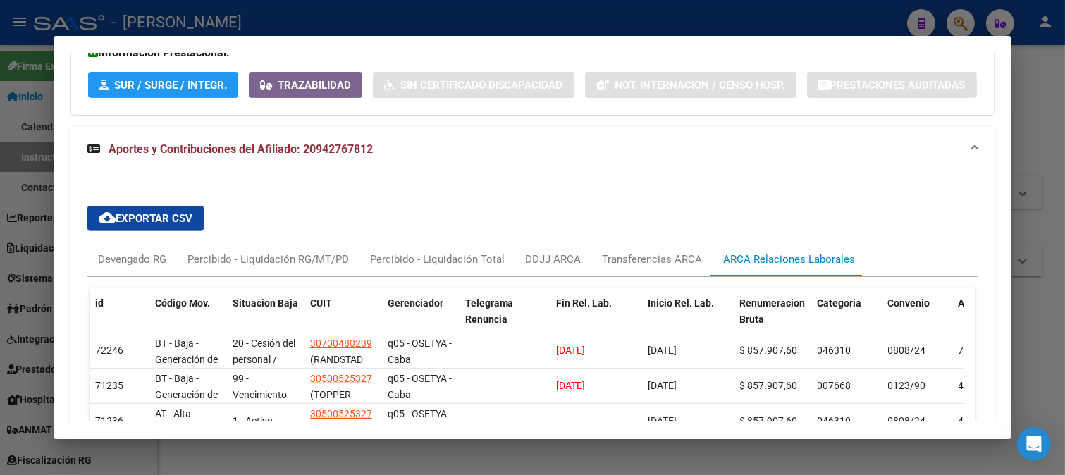
scroll to position [1147, 0]
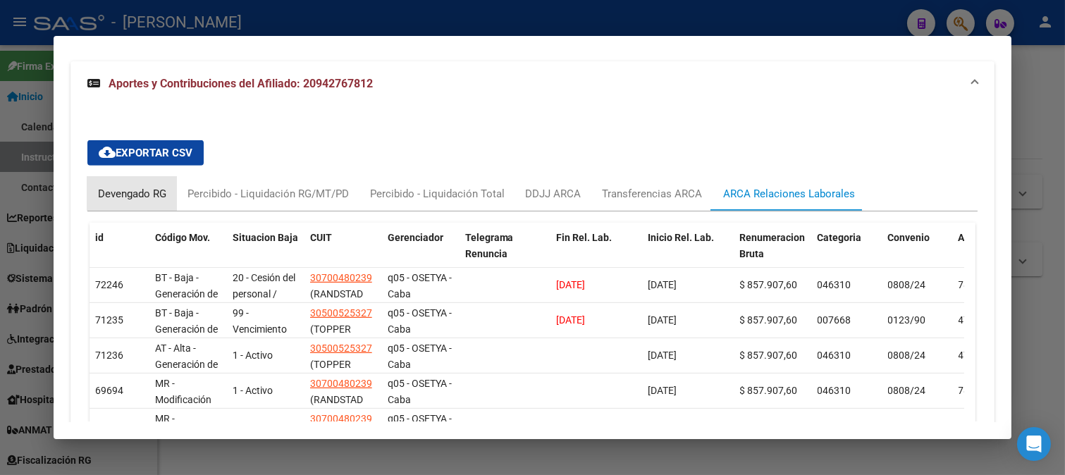
click at [113, 202] on div "Devengado RG" at bounding box center [132, 194] width 68 height 16
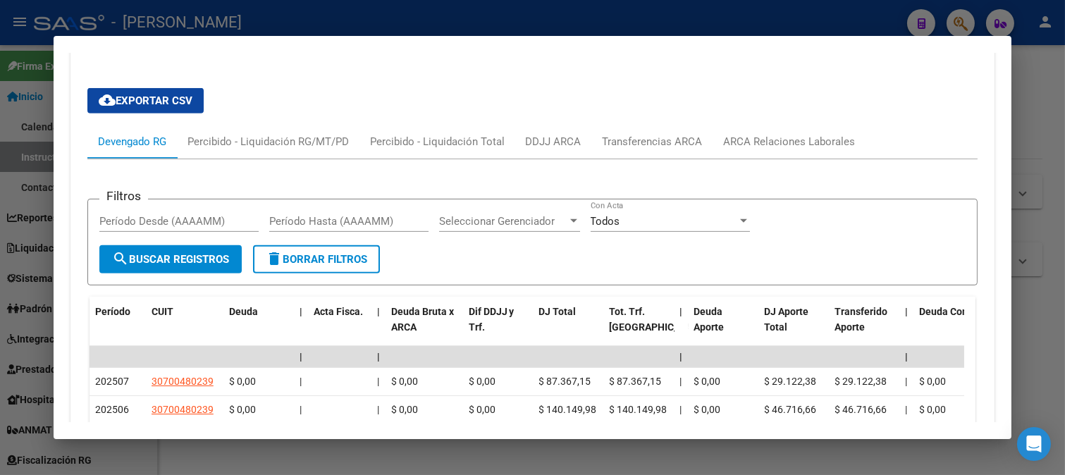
scroll to position [1225, 0]
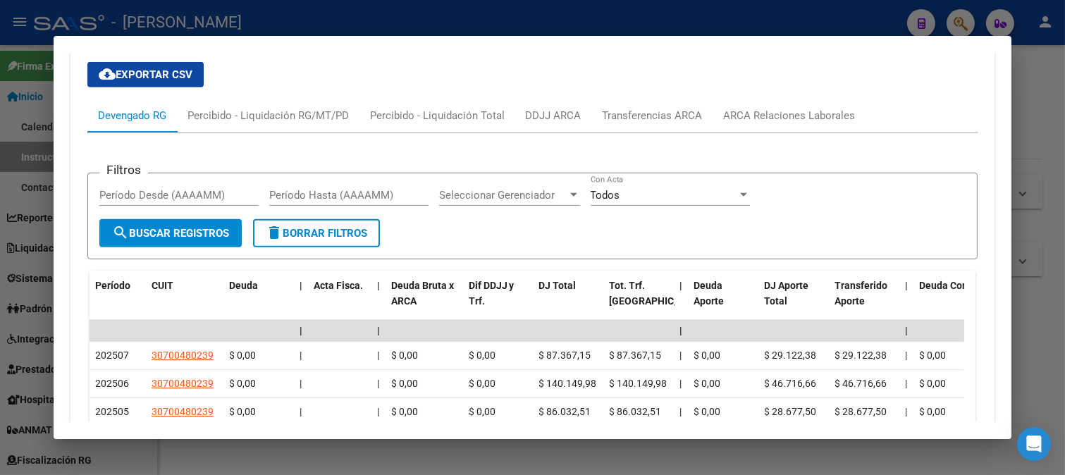
click at [469, 12] on div at bounding box center [532, 237] width 1065 height 475
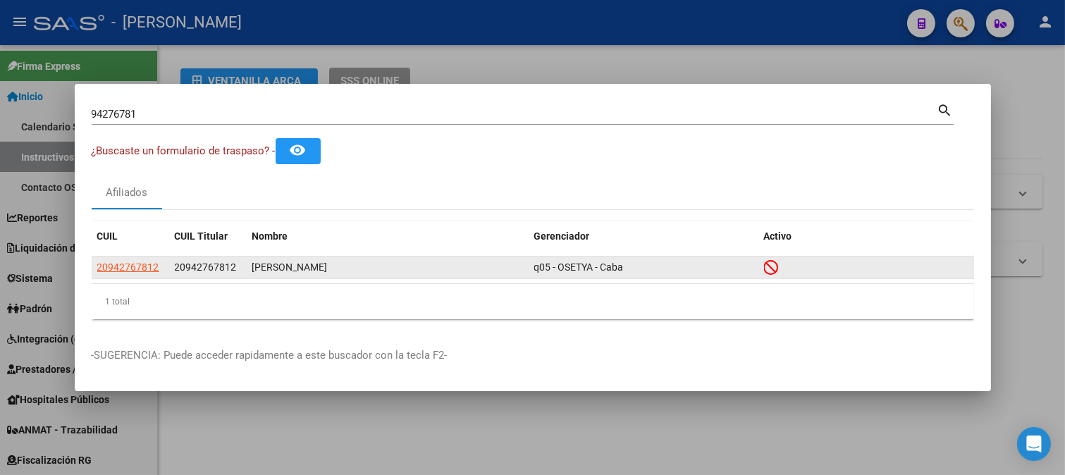
click at [223, 270] on span "20942767812" at bounding box center [206, 266] width 62 height 11
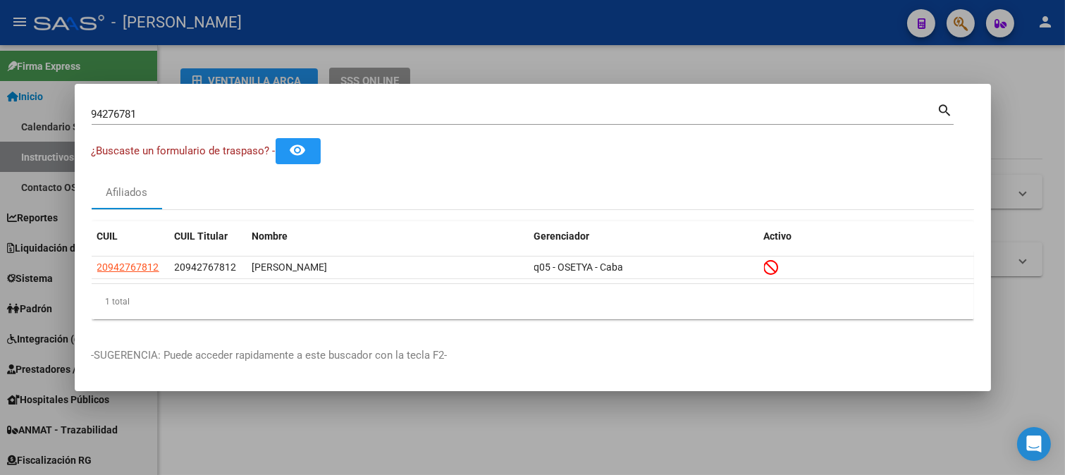
copy span "20942767812"
